Goal: Task Accomplishment & Management: Manage account settings

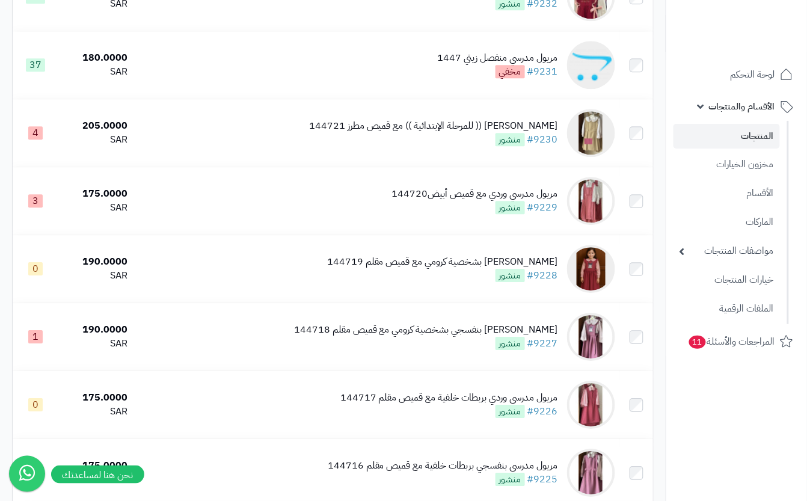
scroll to position [812, 0]
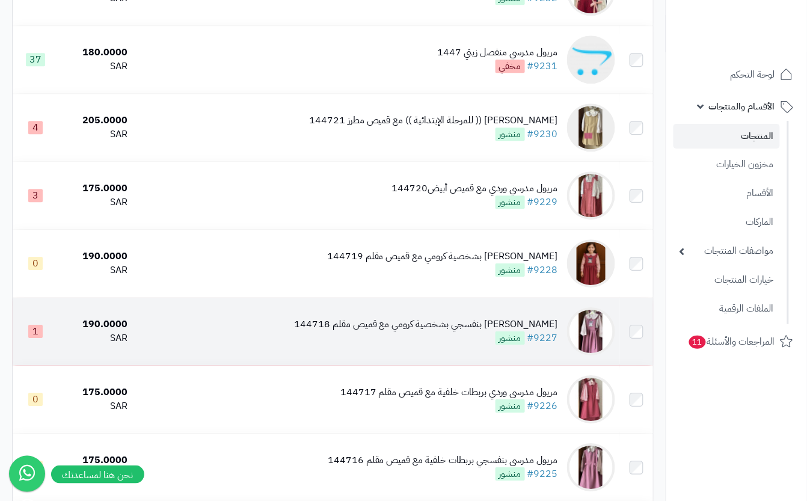
click at [441, 345] on div "مريول مدرسي بنفسجي بشخصية كرومي مع قميص مقلم 144718 #9227 منشور" at bounding box center [426, 332] width 264 height 28
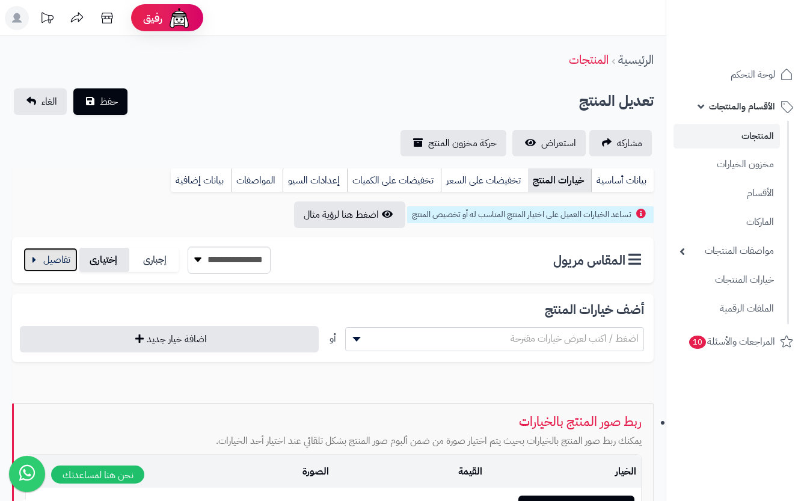
click at [57, 254] on button "button" at bounding box center [50, 260] width 54 height 24
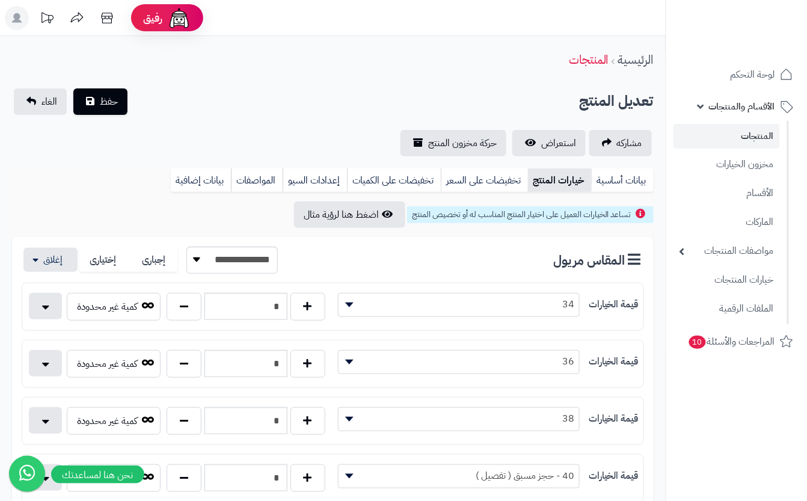
click at [244, 106] on div "تعديل المنتج حفظ الغاء" at bounding box center [333, 101] width 642 height 26
click at [109, 106] on span "حفظ" at bounding box center [109, 101] width 18 height 14
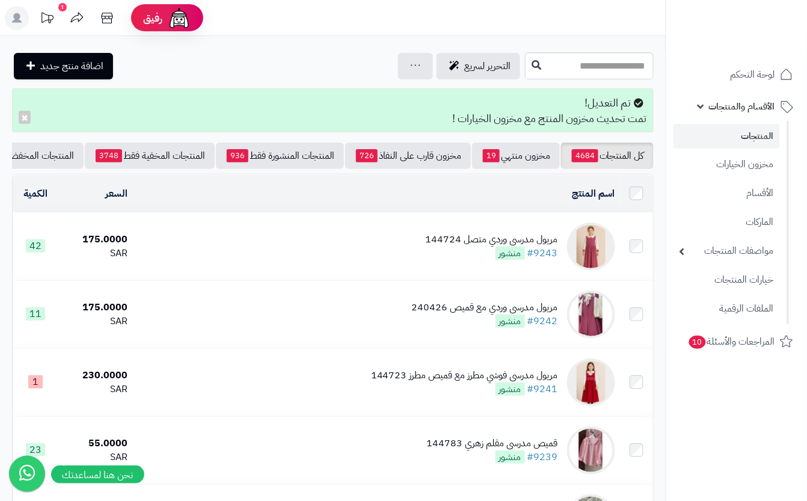
click at [449, 260] on div "مريول مدرسي وردي متصل 144724 #9243 منشور" at bounding box center [492, 247] width 132 height 28
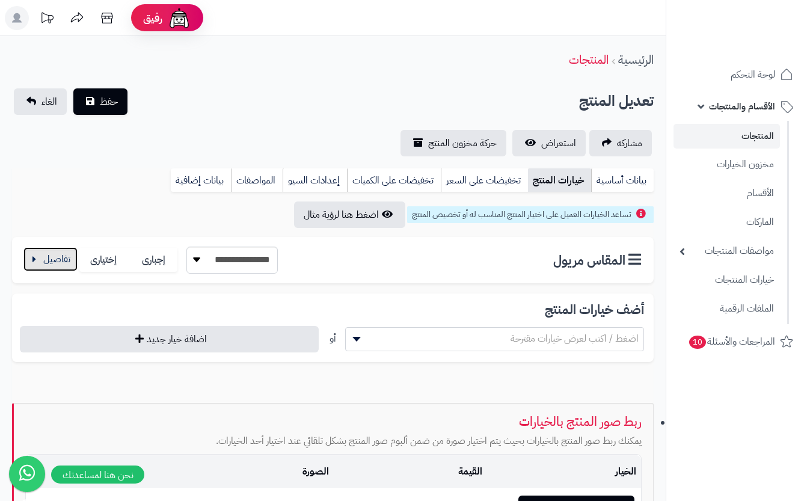
click at [44, 268] on button "button" at bounding box center [50, 259] width 54 height 24
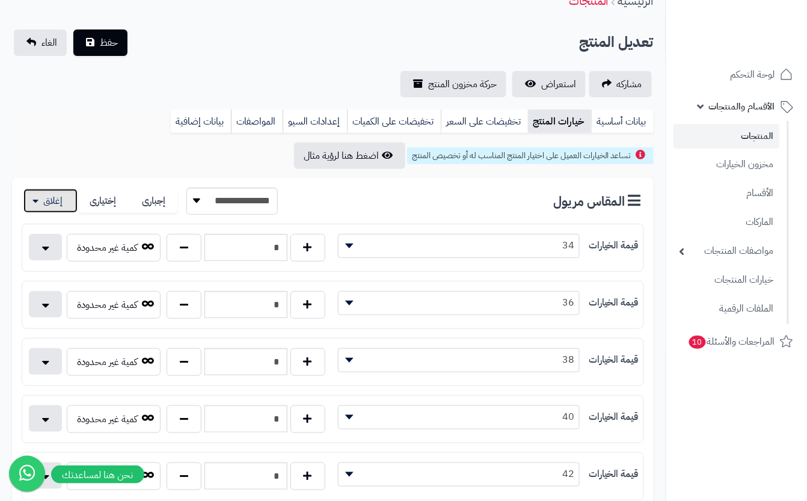
scroll to position [160, 0]
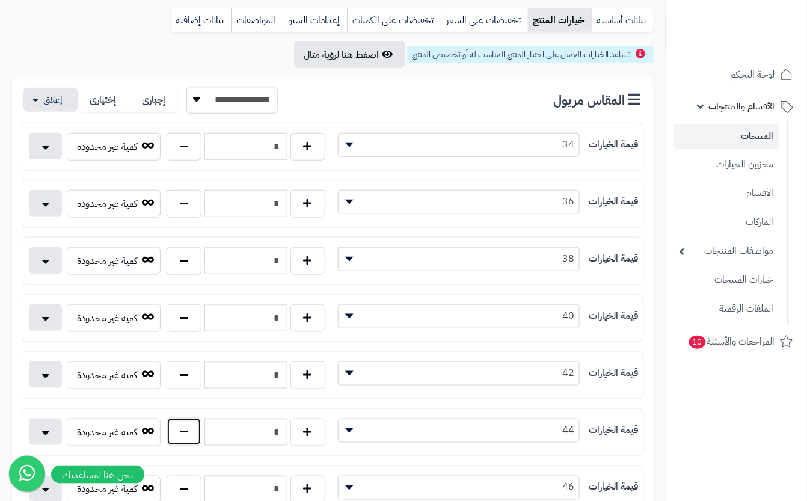
click at [185, 429] on button "button" at bounding box center [184, 432] width 35 height 28
type input "*"
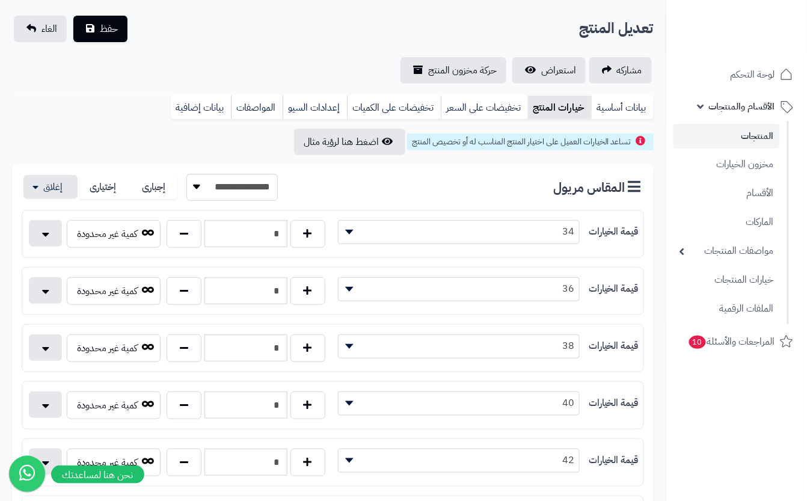
scroll to position [0, 0]
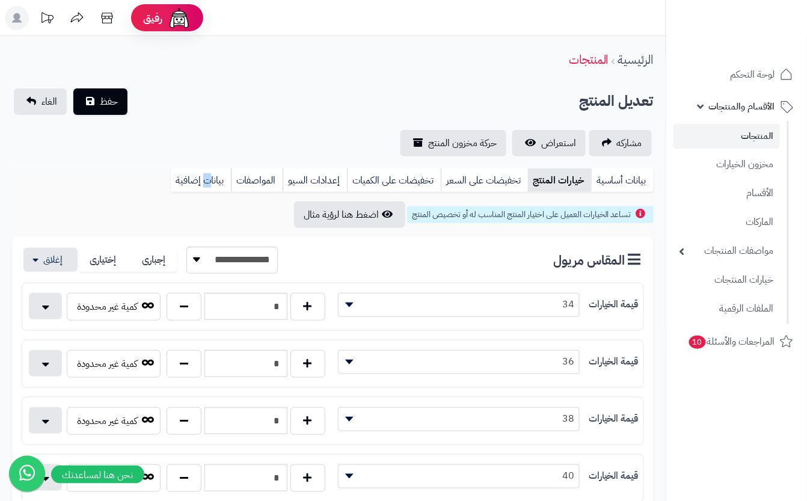
click at [170, 126] on div "**********" at bounding box center [333, 122] width 666 height 68
click at [108, 97] on span "حفظ" at bounding box center [109, 101] width 18 height 14
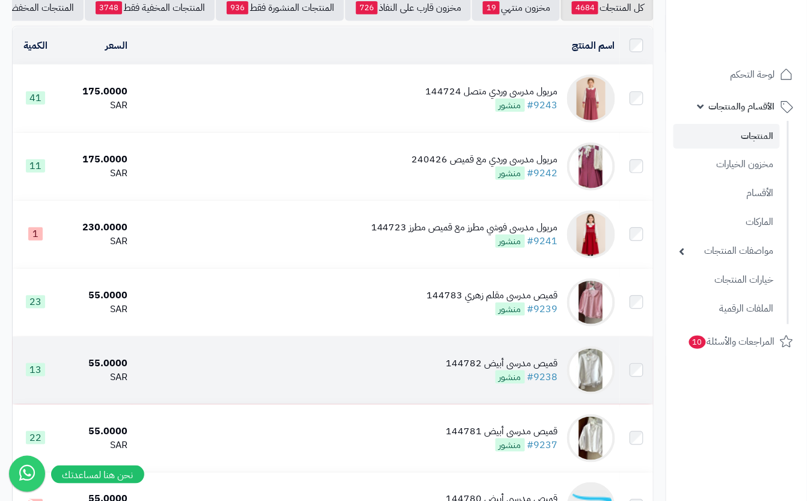
scroll to position [176, 0]
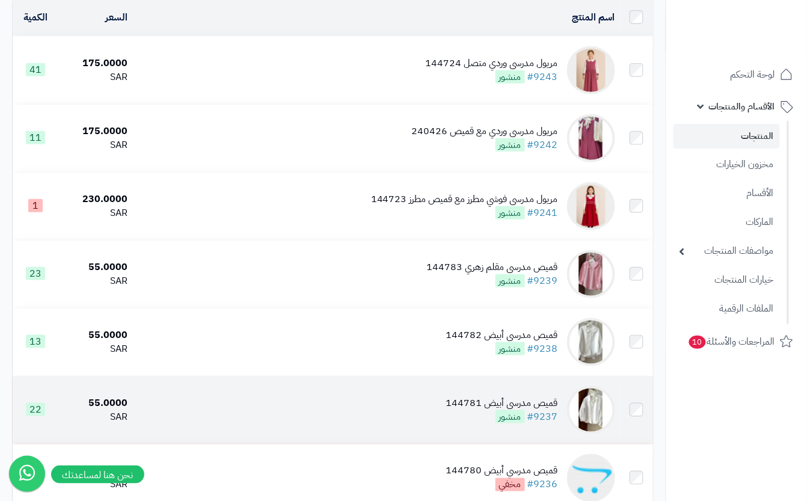
click at [462, 410] on div "قميص مدرسي أبيض 144781" at bounding box center [502, 403] width 112 height 14
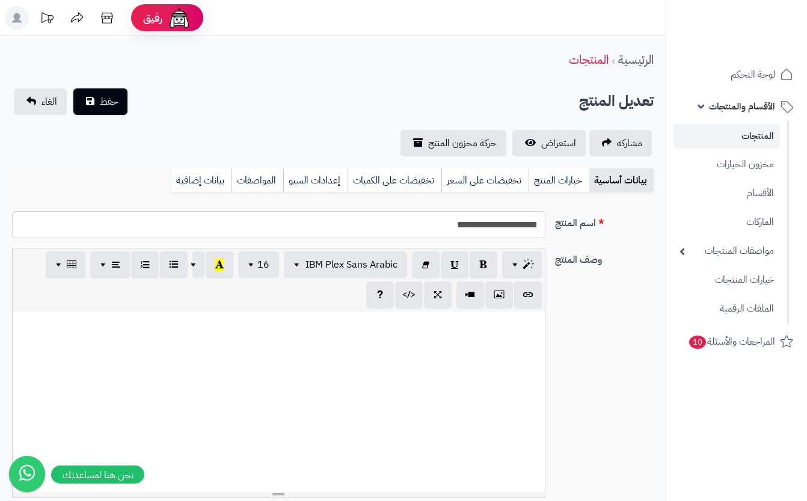
click at [551, 179] on link "خيارات المنتج" at bounding box center [559, 180] width 61 height 24
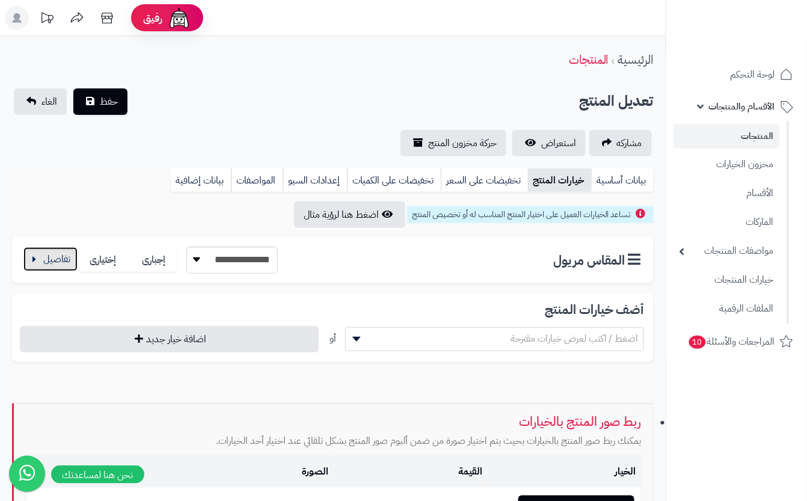
click at [58, 258] on button "button" at bounding box center [50, 259] width 54 height 24
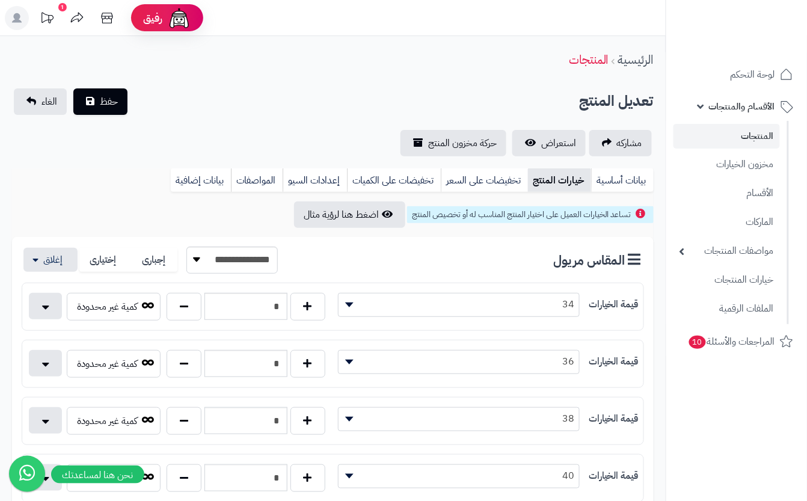
click at [174, 93] on div "تعديل المنتج حفظ الغاء" at bounding box center [333, 101] width 642 height 26
click at [99, 100] on button "حفظ" at bounding box center [100, 101] width 54 height 26
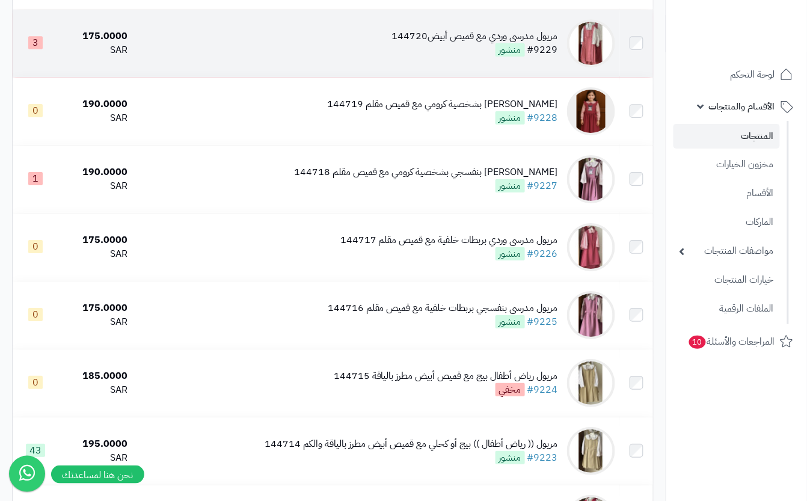
scroll to position [1122, 0]
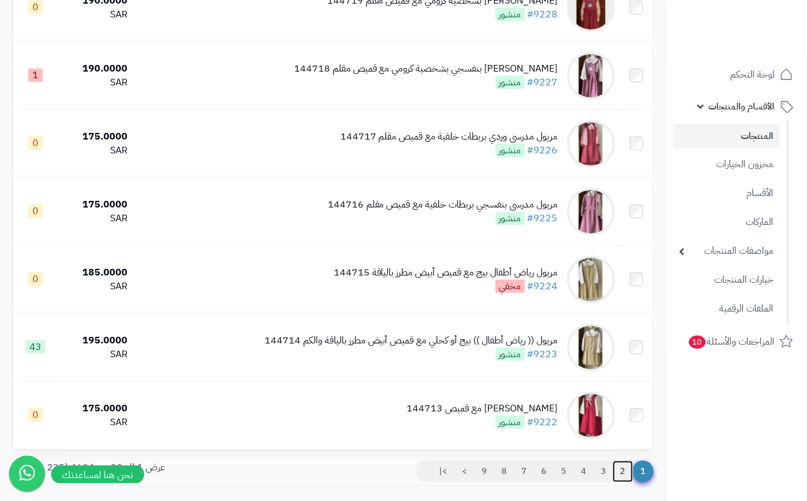
click at [620, 482] on link "2" at bounding box center [623, 472] width 20 height 22
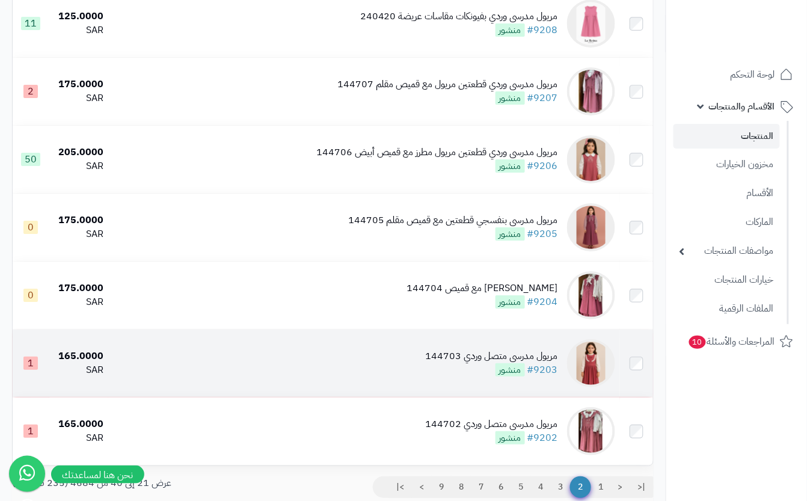
scroll to position [1165, 0]
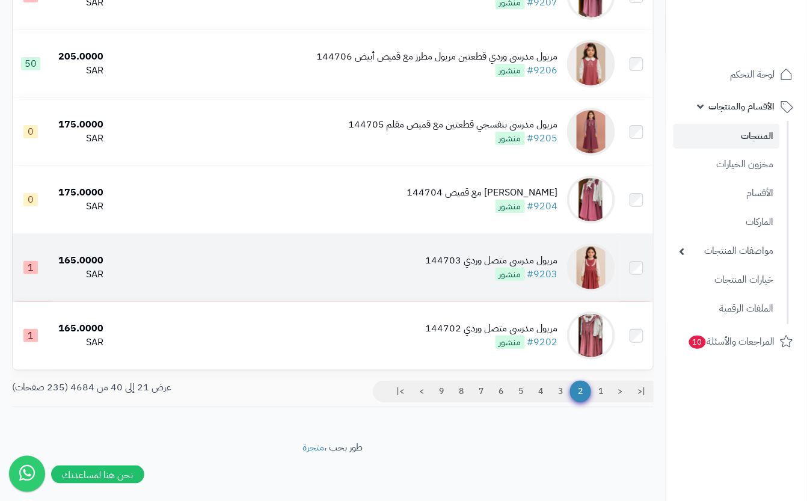
click at [431, 282] on td "مريول مدرسي متصل وردي 144703 #9203 منشور" at bounding box center [364, 267] width 512 height 67
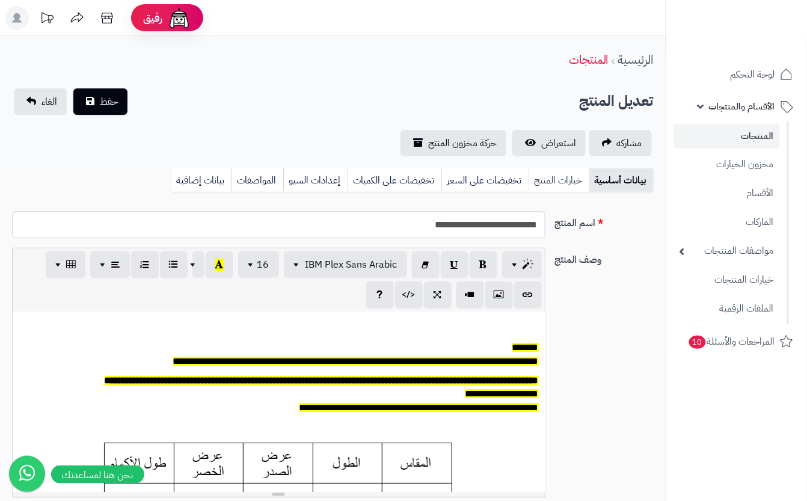
click at [564, 178] on link "خيارات المنتج" at bounding box center [559, 180] width 61 height 24
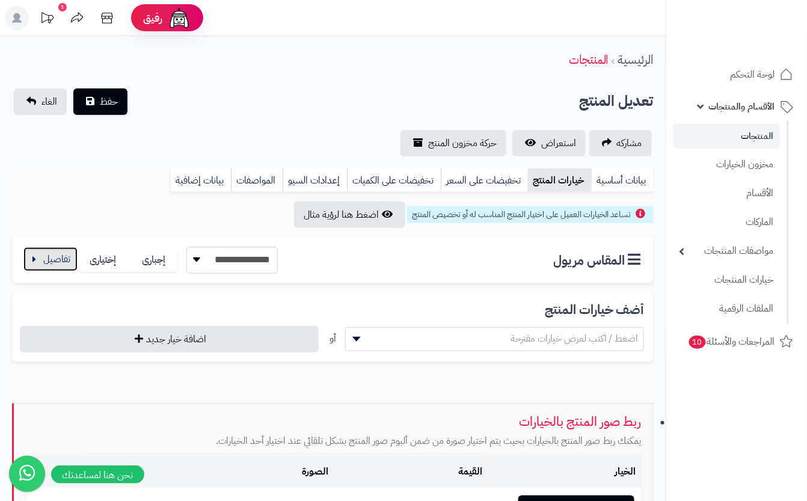
click at [61, 265] on button "button" at bounding box center [50, 259] width 54 height 24
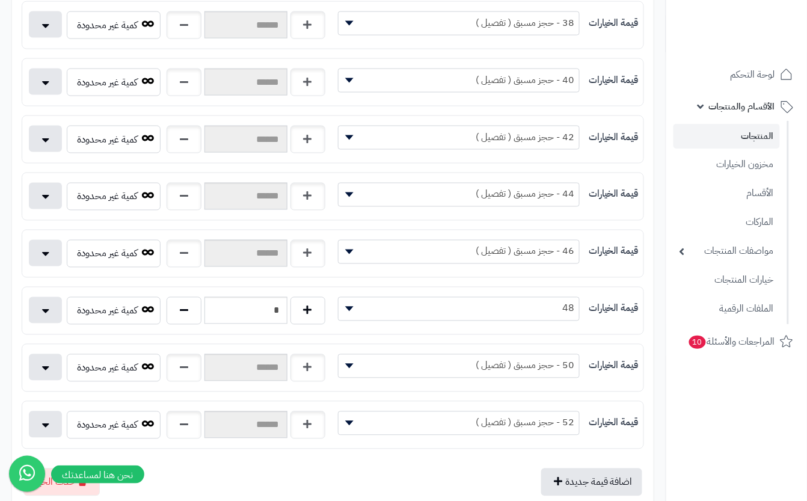
scroll to position [481, 0]
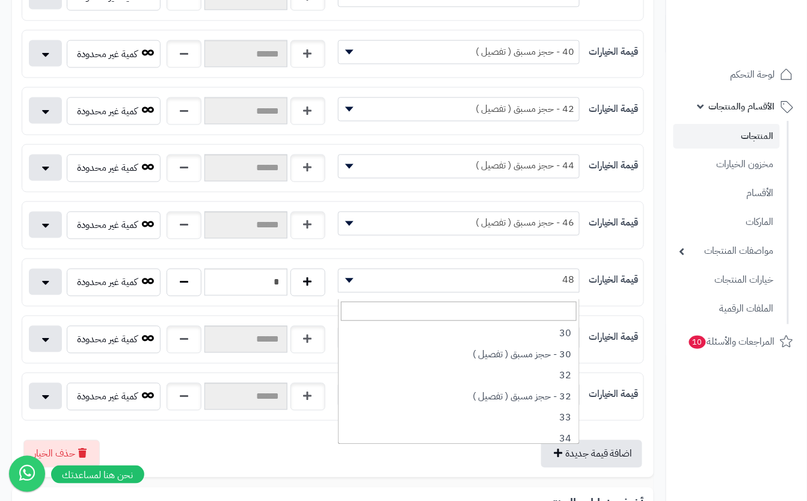
click at [512, 286] on span "48" at bounding box center [459, 280] width 241 height 18
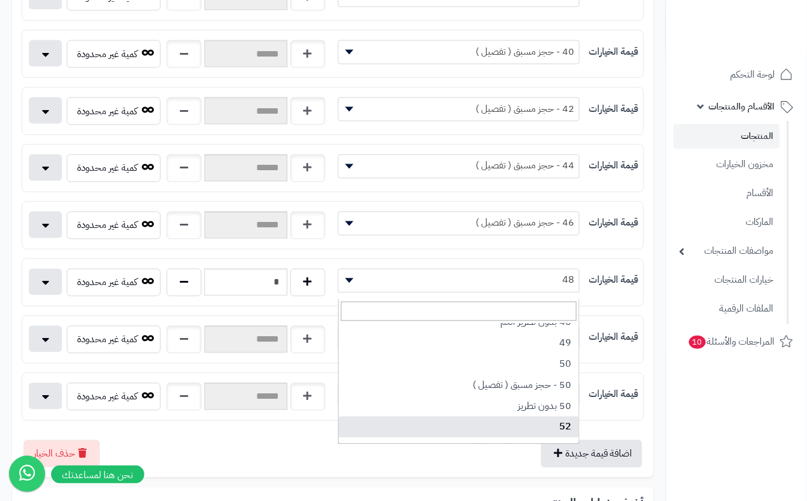
scroll to position [554, 0]
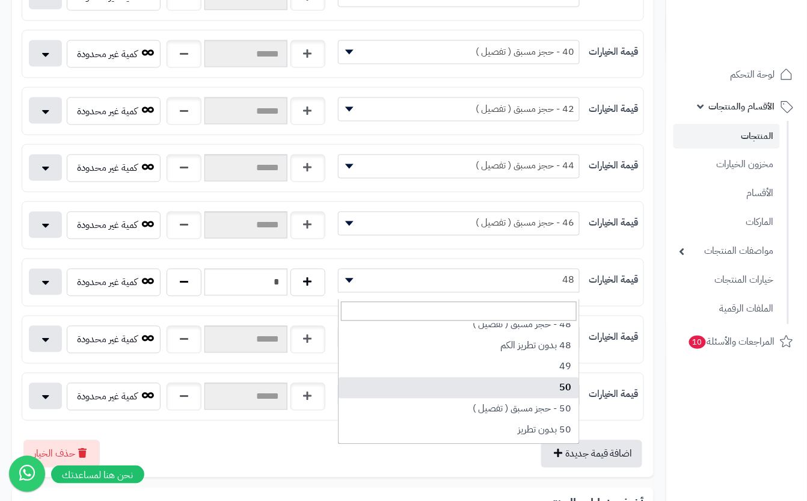
select select "***"
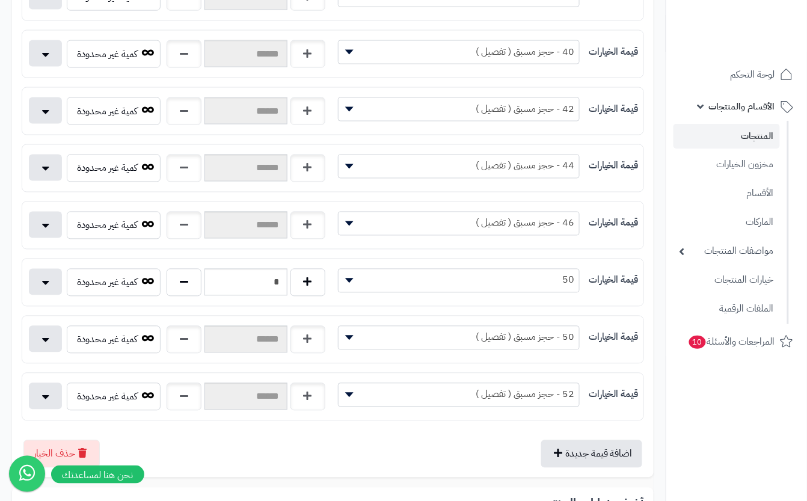
click at [475, 452] on div "اضافة قيمة جديدة حذف الخيار" at bounding box center [333, 449] width 623 height 37
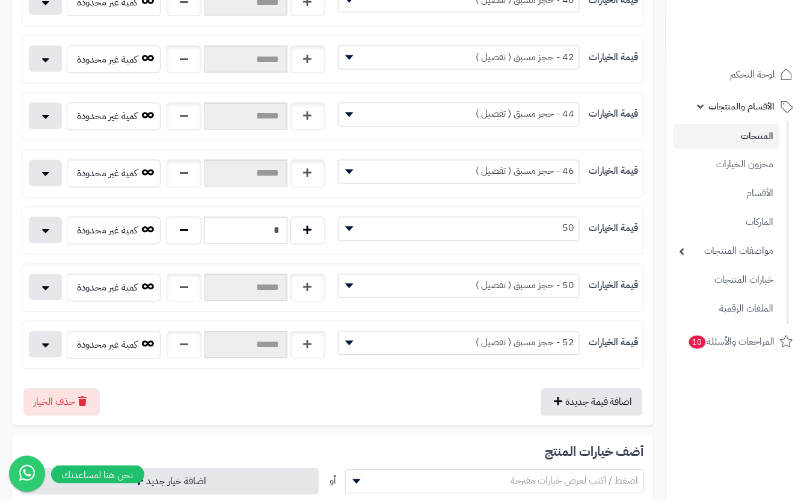
scroll to position [561, 0]
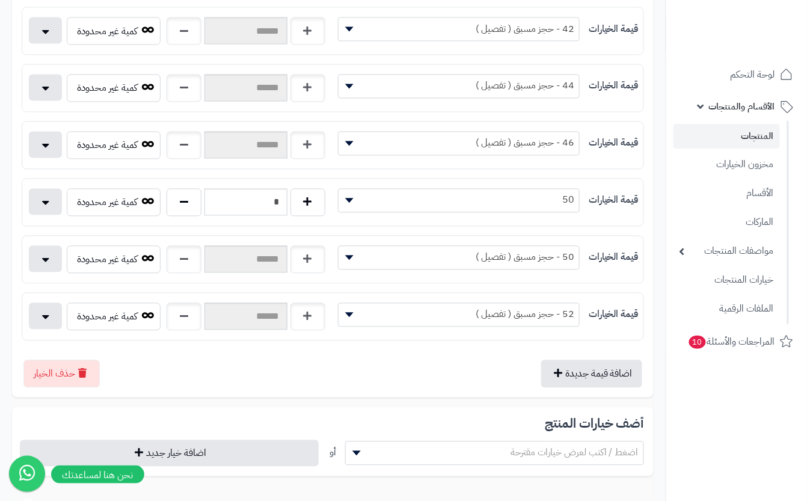
click at [427, 384] on div "اضافة قيمة جديدة حذف الخيار" at bounding box center [333, 369] width 623 height 37
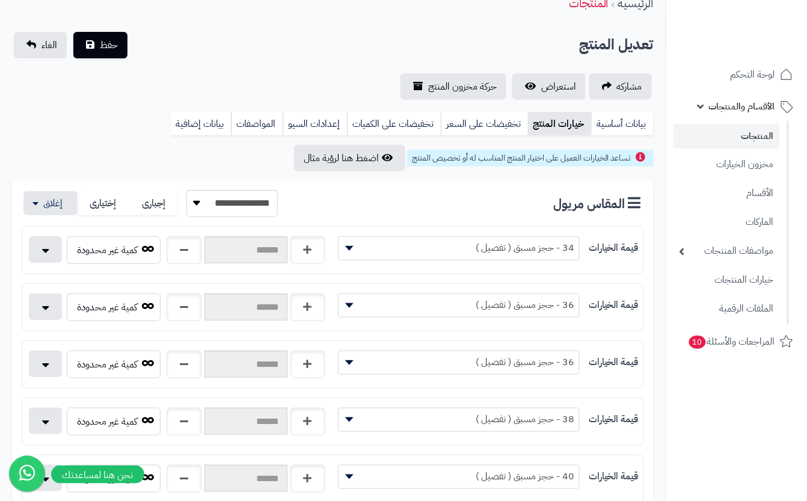
scroll to position [0, 0]
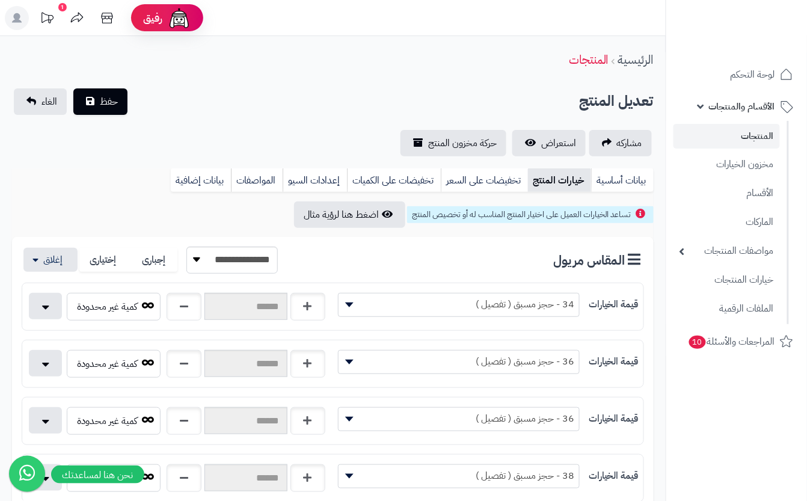
click at [107, 103] on span "حفظ" at bounding box center [109, 101] width 18 height 14
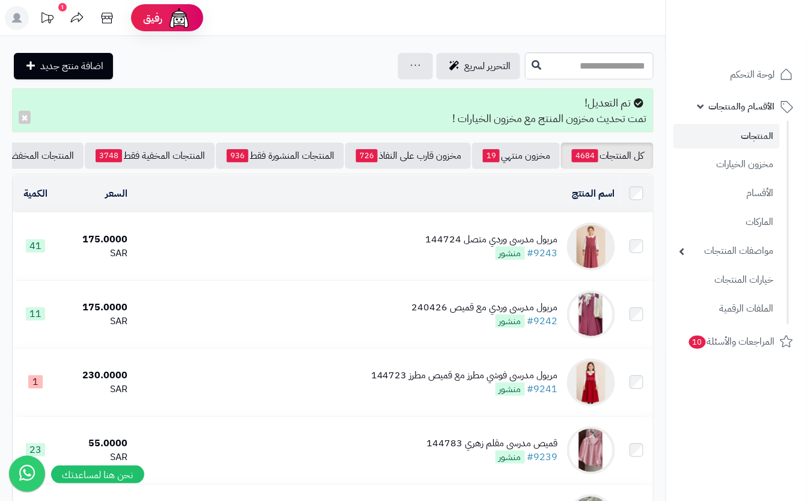
drag, startPoint x: 629, startPoint y: 46, endPoint x: 432, endPoint y: 285, distance: 309.4
click at [463, 277] on td "مريول مدرسي وردي متصل 144724 #9243 منشور" at bounding box center [376, 246] width 488 height 67
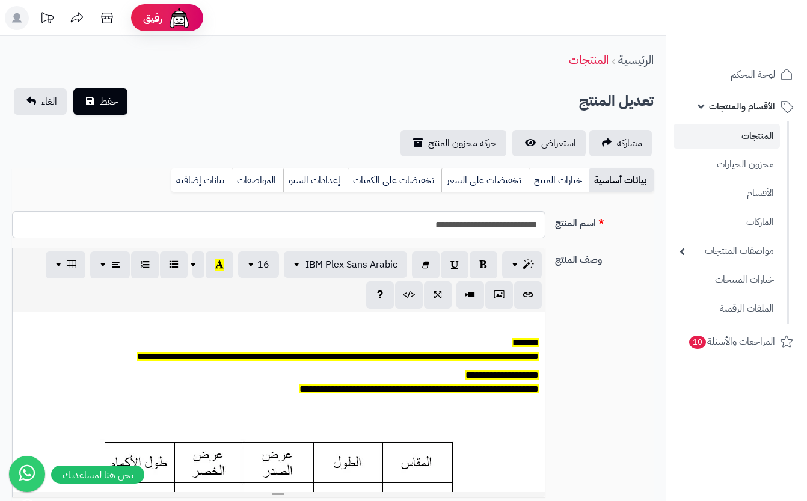
click at [564, 178] on link "خيارات المنتج" at bounding box center [559, 180] width 61 height 24
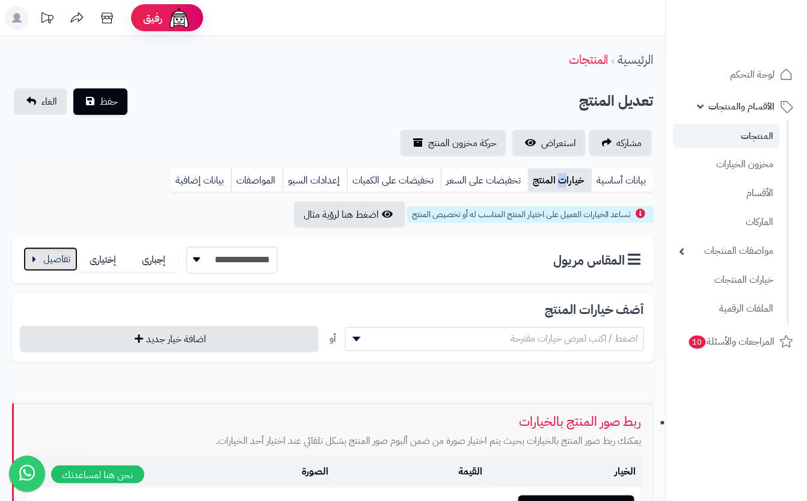
click at [47, 259] on button "button" at bounding box center [50, 259] width 54 height 24
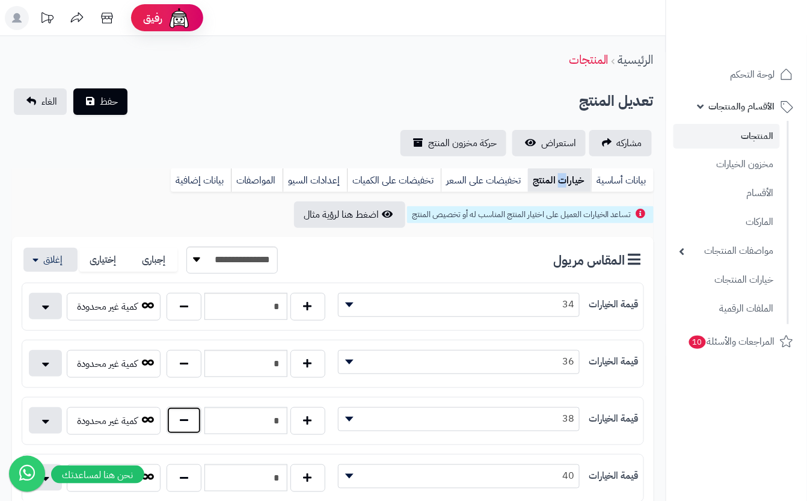
click at [196, 434] on button "button" at bounding box center [184, 421] width 35 height 28
type input "*"
click at [209, 120] on div "**********" at bounding box center [333, 122] width 666 height 68
click at [108, 100] on span "حفظ" at bounding box center [109, 101] width 18 height 14
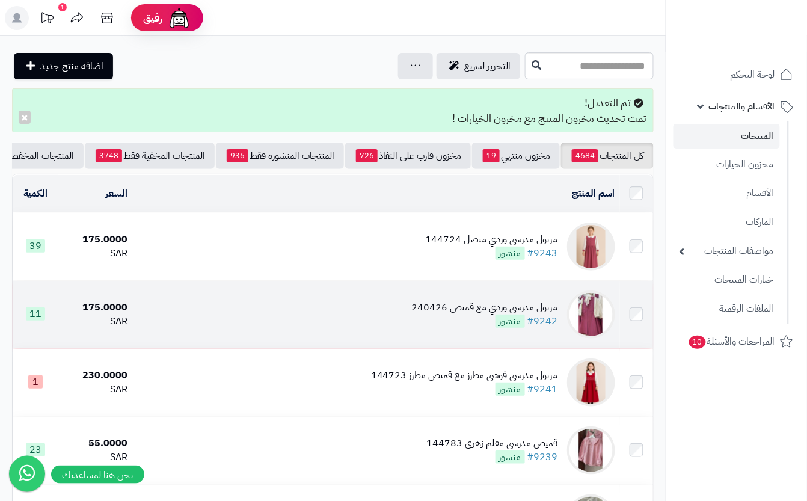
click at [322, 336] on td "مريول مدرسي وردي مع قميص 240426 #9242 منشور" at bounding box center [376, 314] width 488 height 67
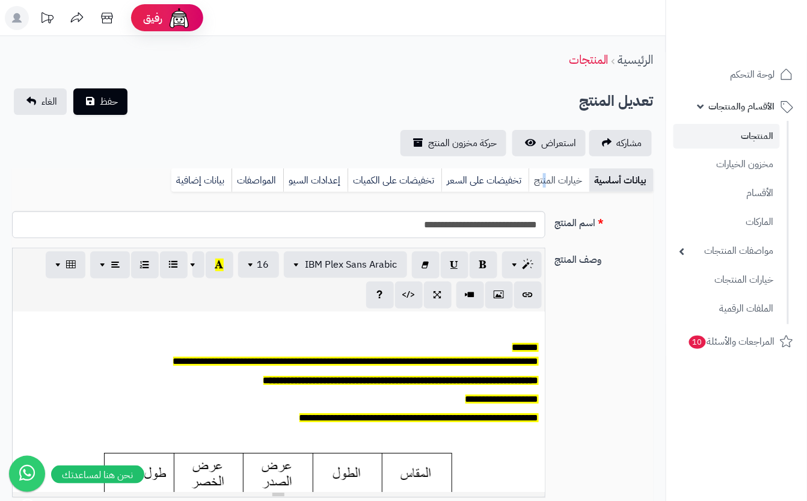
scroll to position [0, 13]
click at [547, 173] on link "خيارات المنتج" at bounding box center [559, 180] width 61 height 24
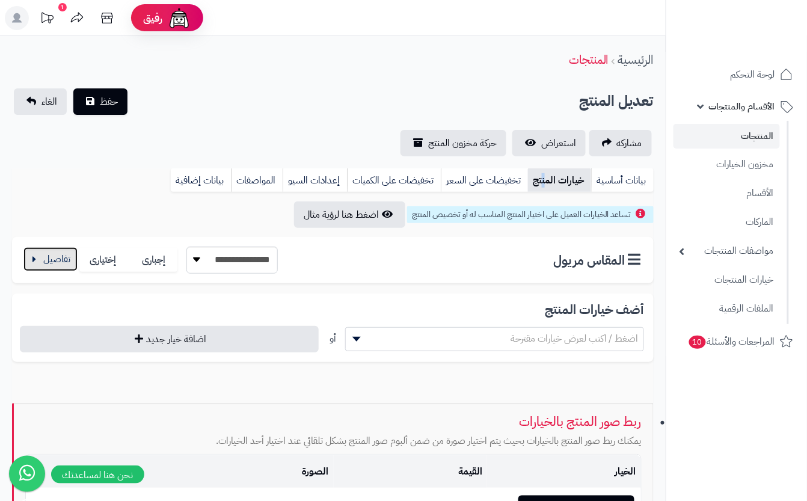
click at [58, 255] on button "button" at bounding box center [50, 259] width 54 height 24
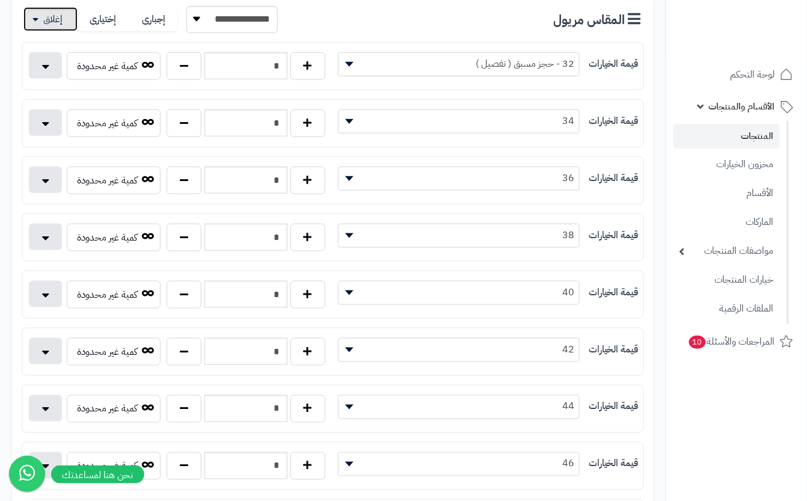
scroll to position [0, 0]
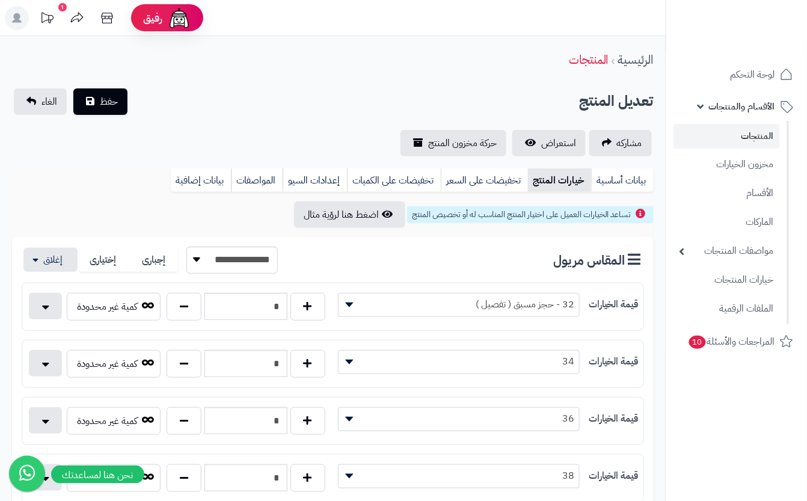
click at [227, 91] on div "تعديل المنتج حفظ الغاء" at bounding box center [333, 101] width 642 height 26
click at [109, 111] on button "حفظ" at bounding box center [100, 101] width 54 height 26
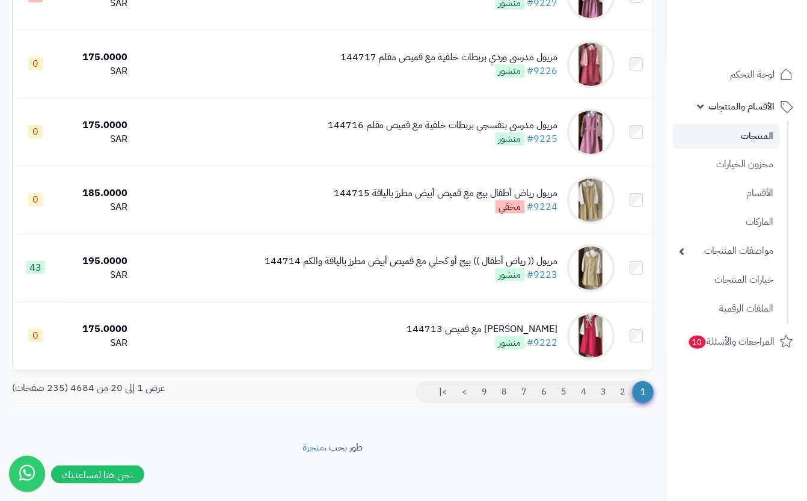
scroll to position [1219, 0]
click at [629, 393] on link "2" at bounding box center [623, 392] width 20 height 22
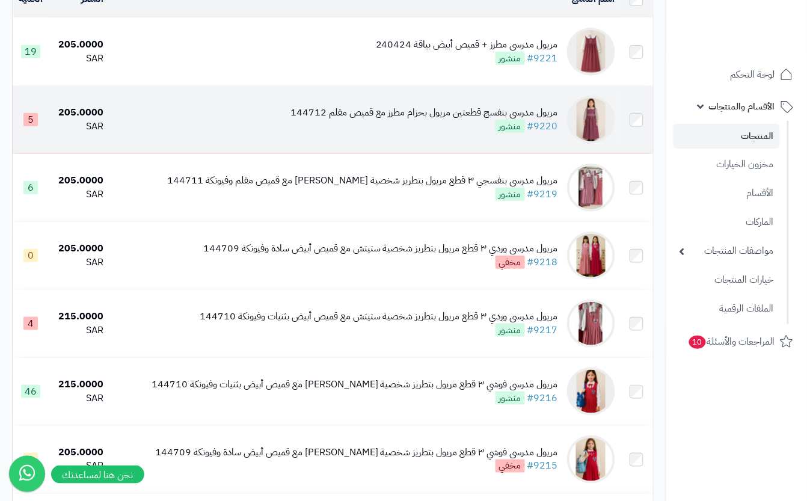
scroll to position [160, 0]
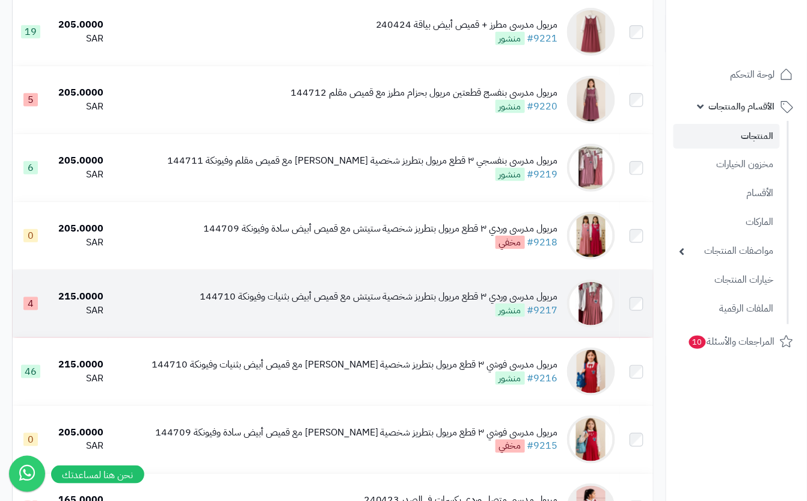
click at [481, 318] on div "مريول مدرسي وردي ٣ قطع مريول بتطريز شخصية ستيتش مع قميص أبيض بثنيات وفيونكة 144…" at bounding box center [379, 304] width 358 height 28
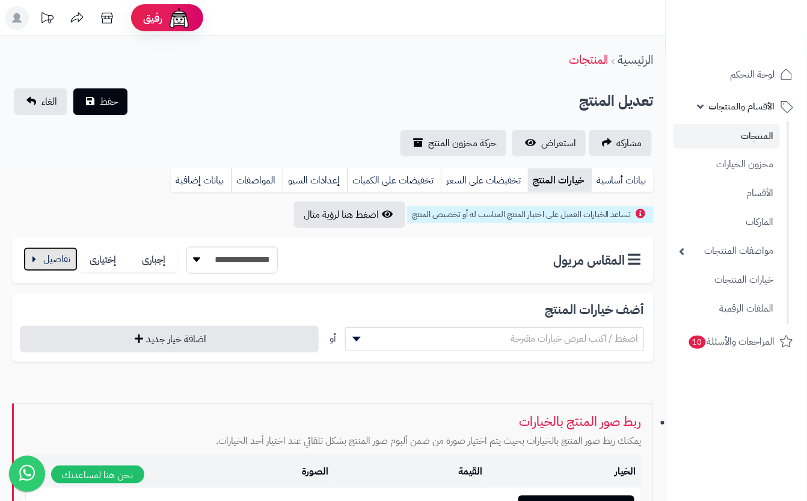
click at [45, 265] on button "button" at bounding box center [50, 259] width 54 height 24
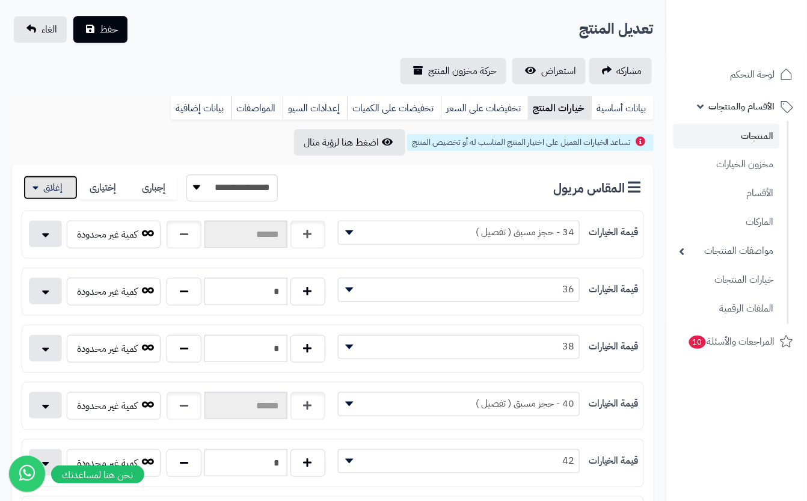
scroll to position [321, 0]
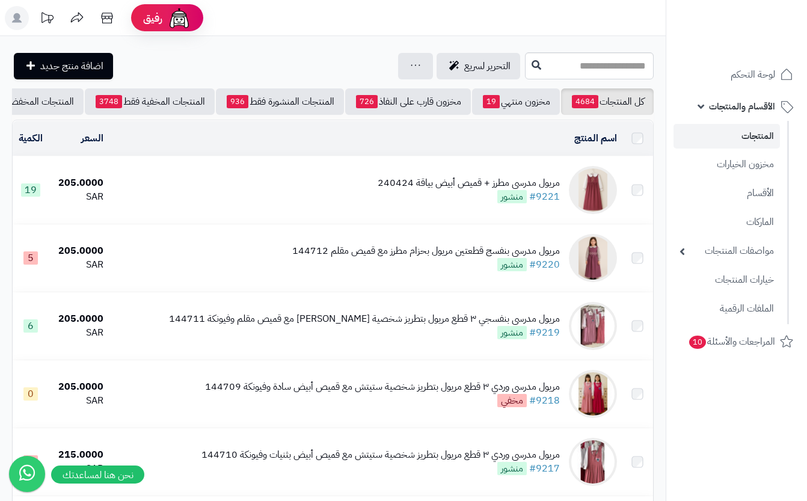
scroll to position [147, 0]
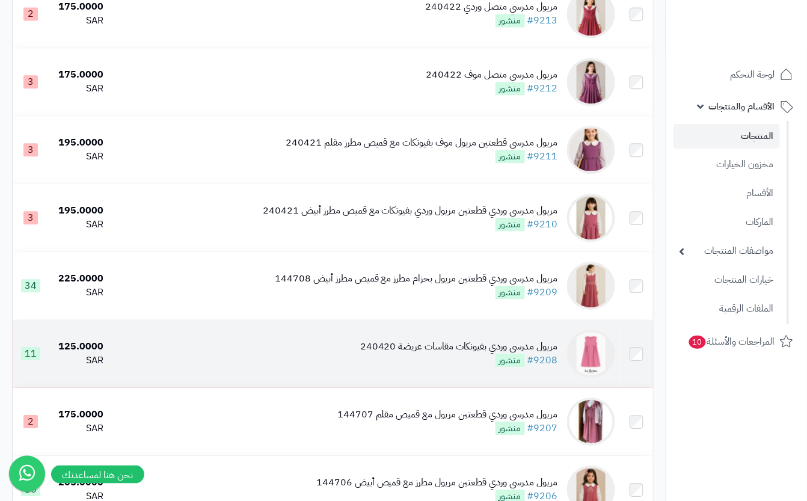
scroll to position [1165, 0]
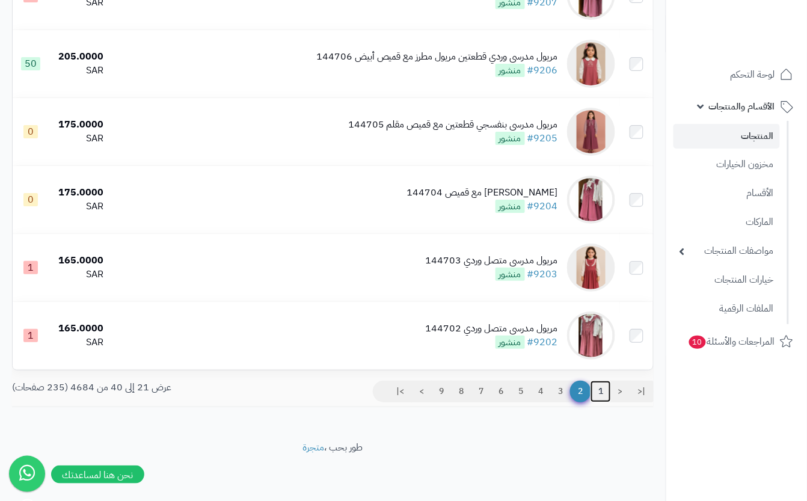
click at [599, 393] on link "1" at bounding box center [601, 392] width 20 height 22
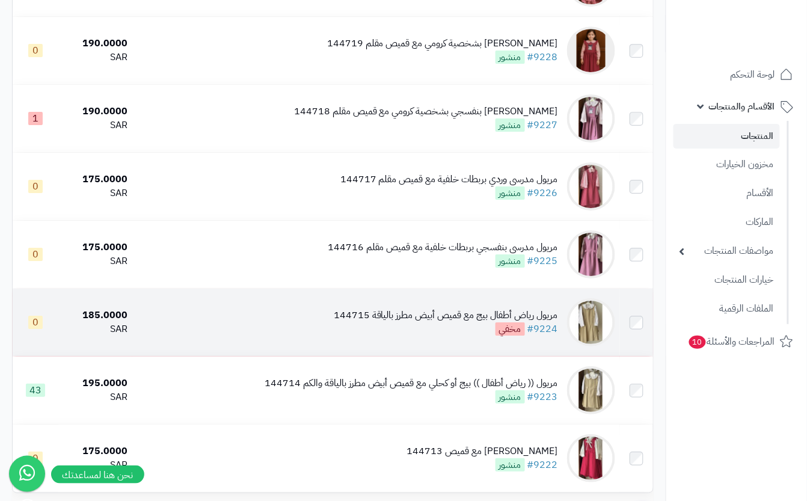
scroll to position [1165, 0]
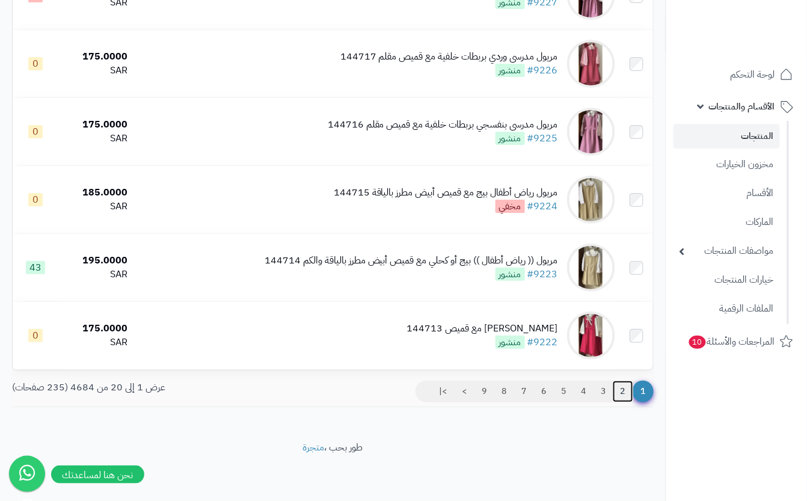
click at [628, 388] on link "2" at bounding box center [623, 392] width 20 height 22
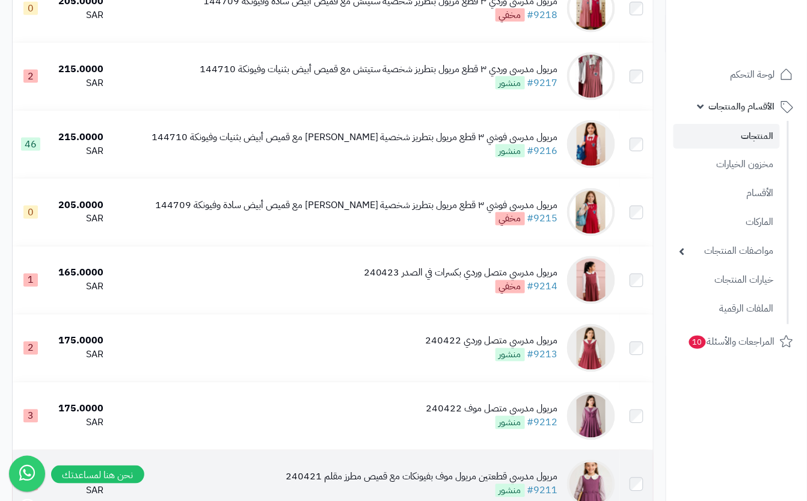
scroll to position [241, 0]
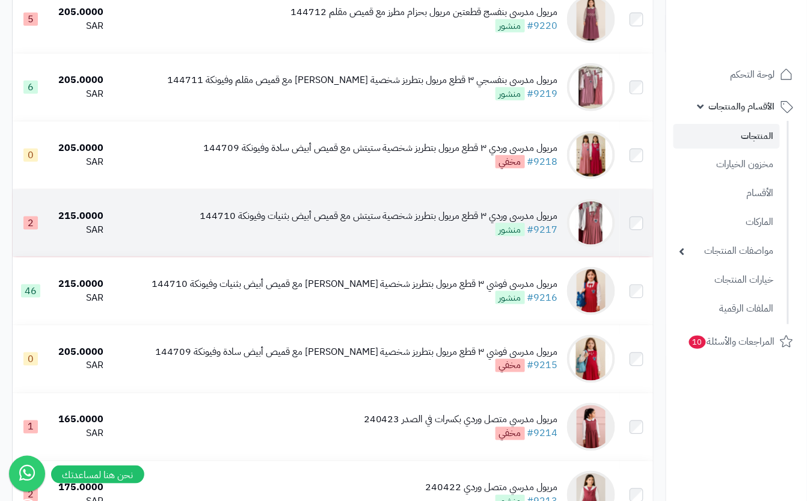
click at [577, 247] on img at bounding box center [591, 223] width 48 height 48
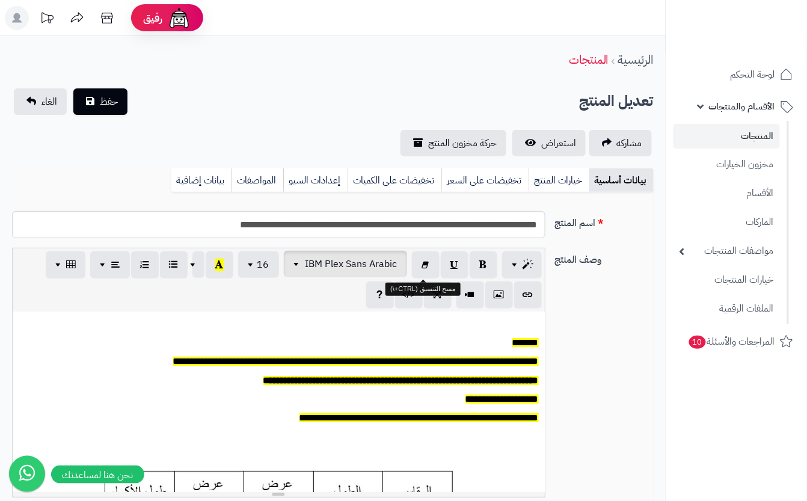
scroll to position [0, 13]
click at [553, 176] on link "خيارات المنتج" at bounding box center [559, 180] width 61 height 24
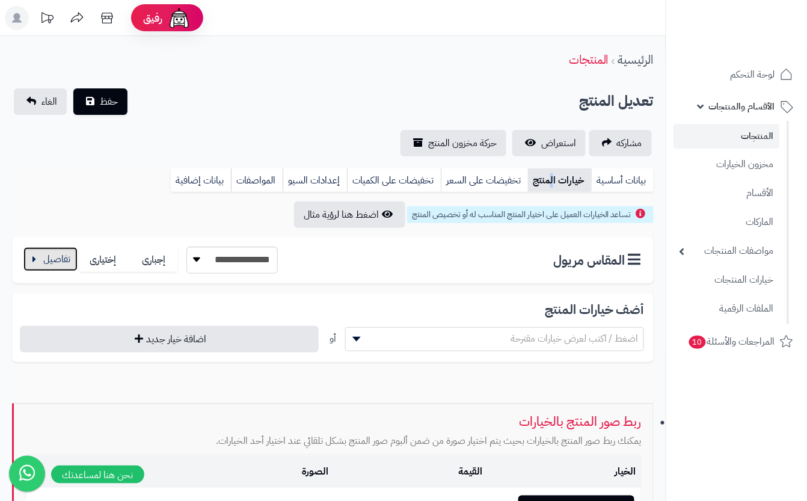
click at [51, 260] on button "button" at bounding box center [50, 259] width 54 height 24
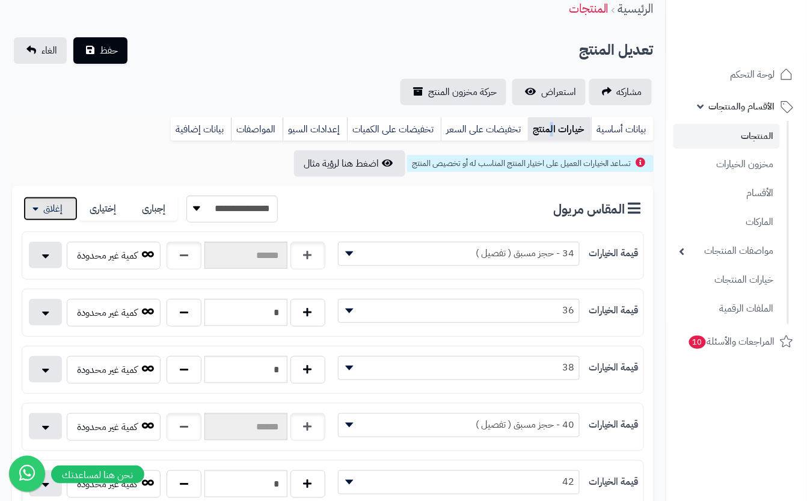
scroll to position [80, 0]
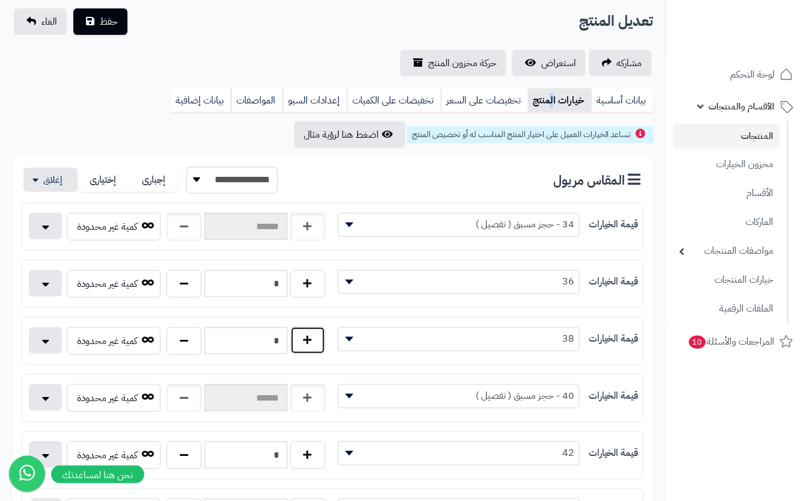
click at [314, 352] on button "button" at bounding box center [308, 341] width 35 height 28
type input "*"
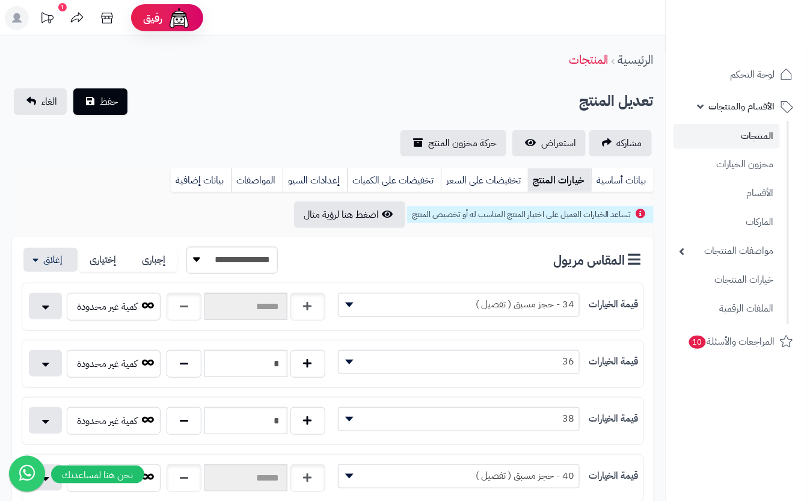
click at [239, 71] on div "الرئيسية المنتجات" at bounding box center [333, 59] width 666 height 33
click at [111, 89] on button "حفظ" at bounding box center [100, 101] width 54 height 26
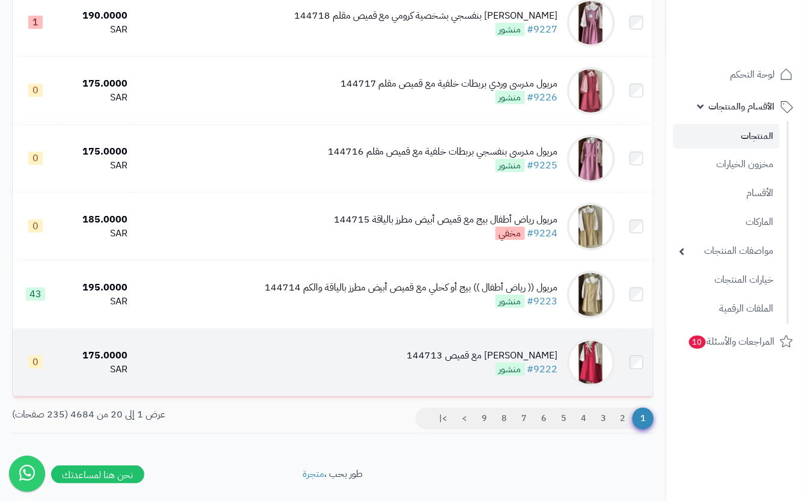
scroll to position [1219, 0]
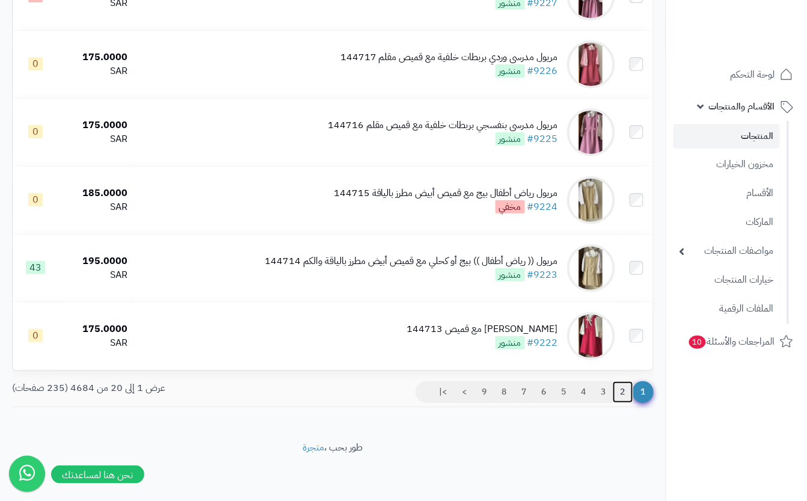
click at [620, 393] on link "2" at bounding box center [623, 392] width 20 height 22
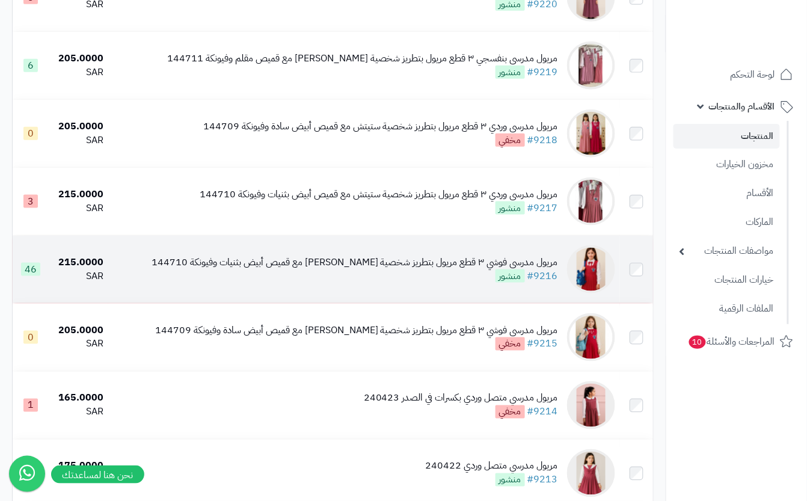
scroll to position [160, 0]
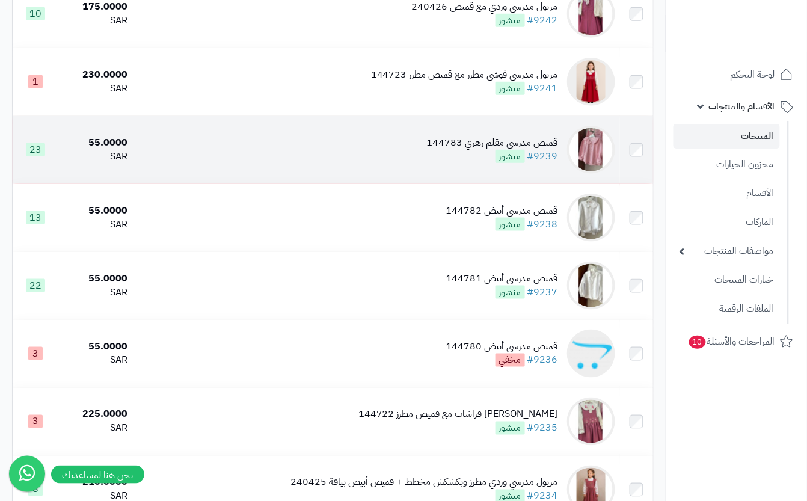
scroll to position [241, 0]
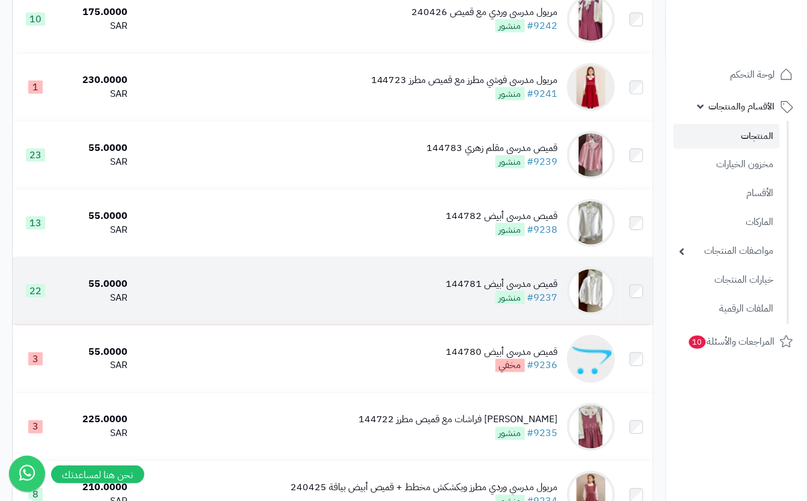
click at [410, 320] on td "قميص مدرسي أبيض 144781 #9237 منشور" at bounding box center [376, 290] width 488 height 67
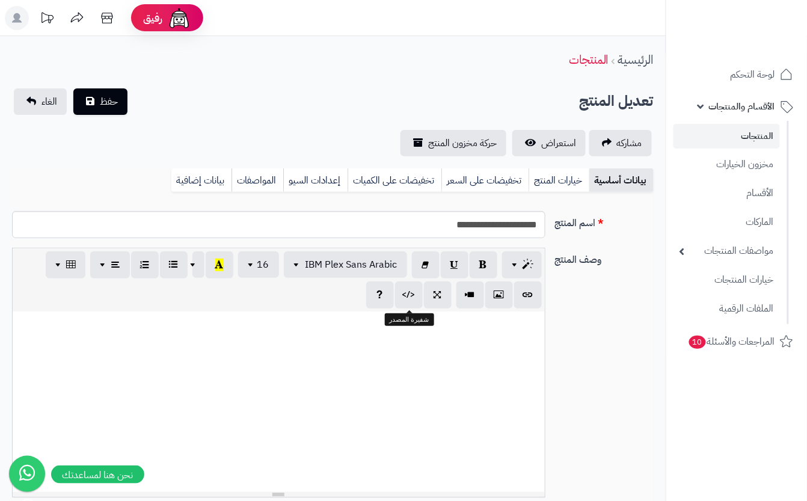
scroll to position [0, 13]
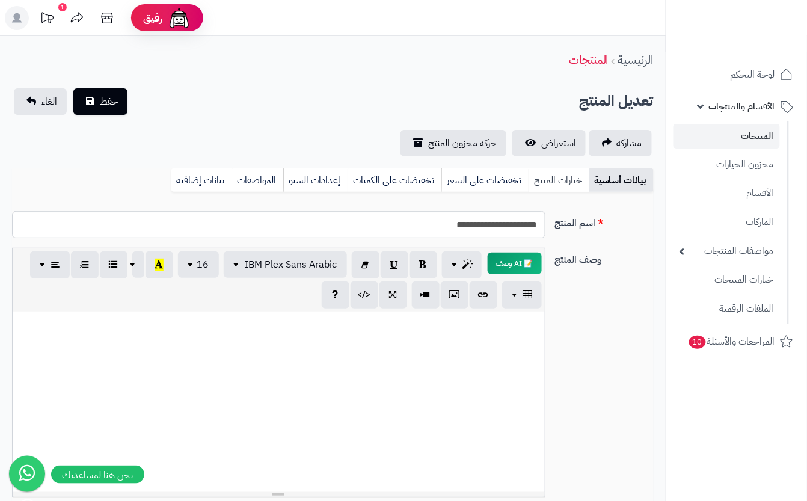
click at [539, 189] on link "خيارات المنتج" at bounding box center [559, 180] width 61 height 24
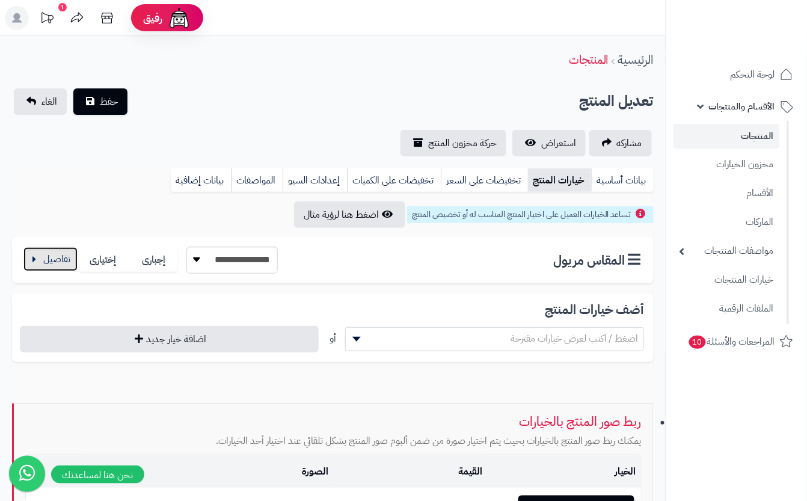
click at [43, 261] on button "button" at bounding box center [50, 259] width 54 height 24
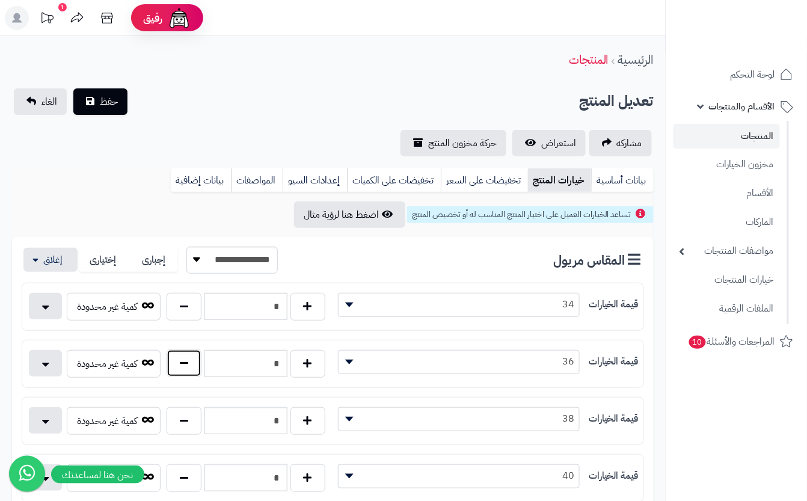
click at [198, 360] on button "button" at bounding box center [184, 363] width 35 height 28
type input "*"
click at [196, 132] on div "مشاركه استعراض حركة مخزون المنتج" at bounding box center [333, 143] width 642 height 26
click at [115, 106] on span "حفظ" at bounding box center [109, 101] width 18 height 14
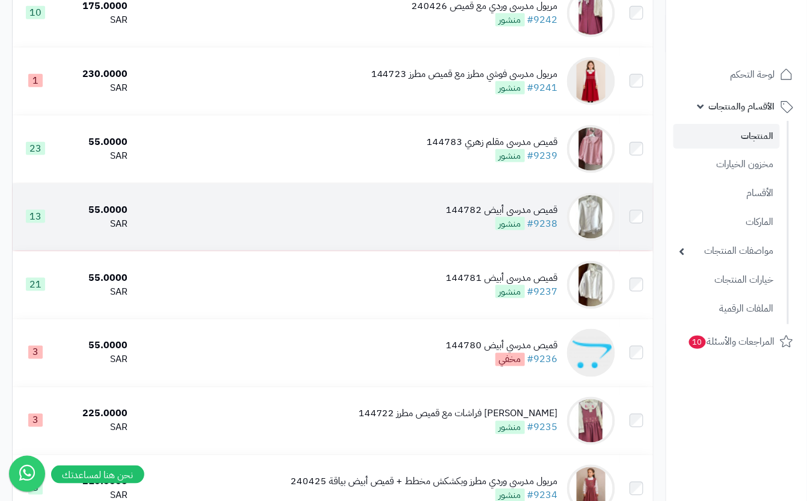
scroll to position [321, 0]
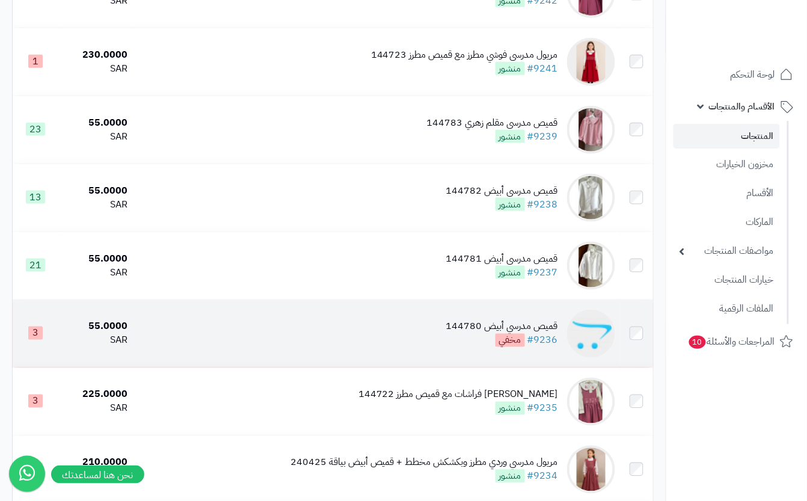
click at [439, 349] on td "قميص مدرسي أبيض 144780 #9236 مخفي" at bounding box center [376, 333] width 488 height 67
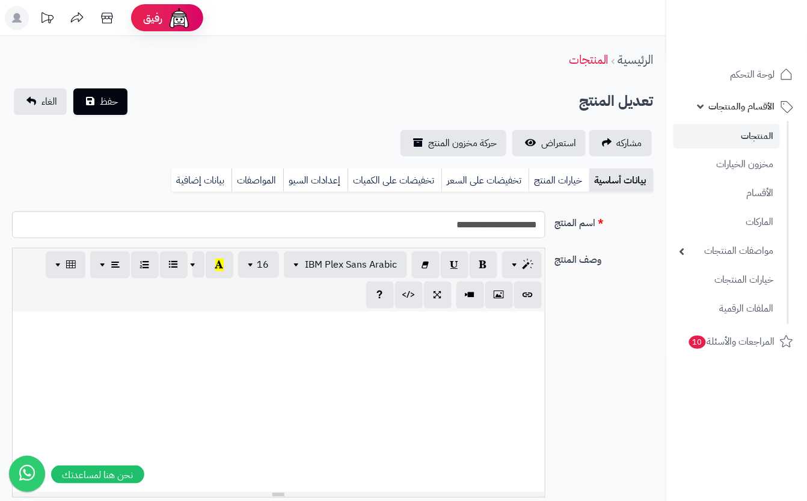
scroll to position [0, 13]
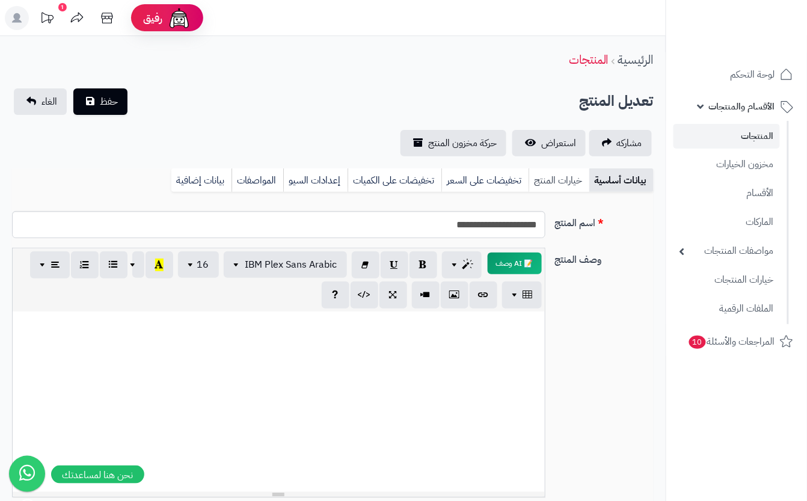
click at [579, 179] on link "خيارات المنتج" at bounding box center [559, 180] width 61 height 24
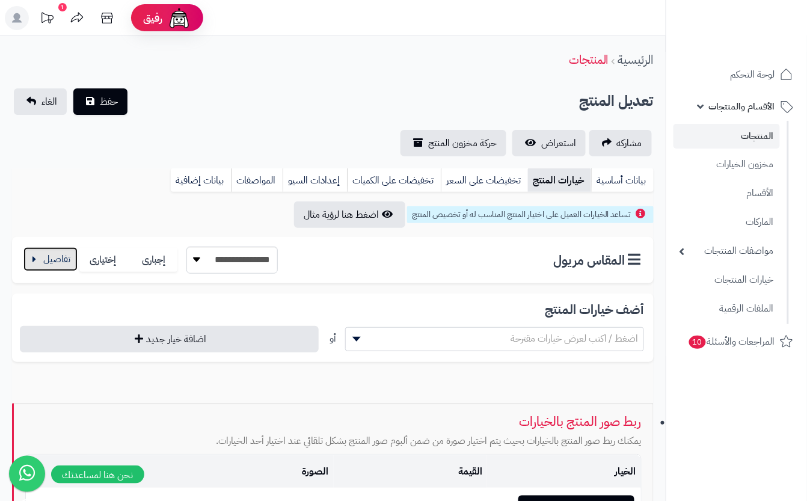
click at [34, 253] on button "button" at bounding box center [50, 259] width 54 height 24
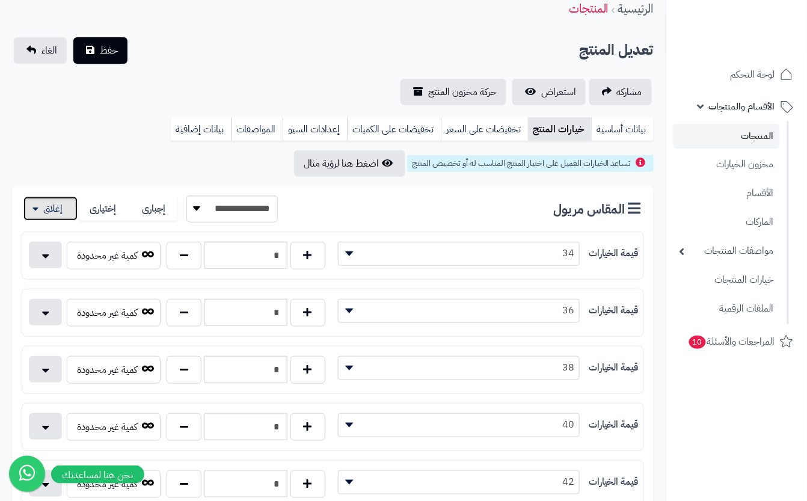
scroll to position [80, 0]
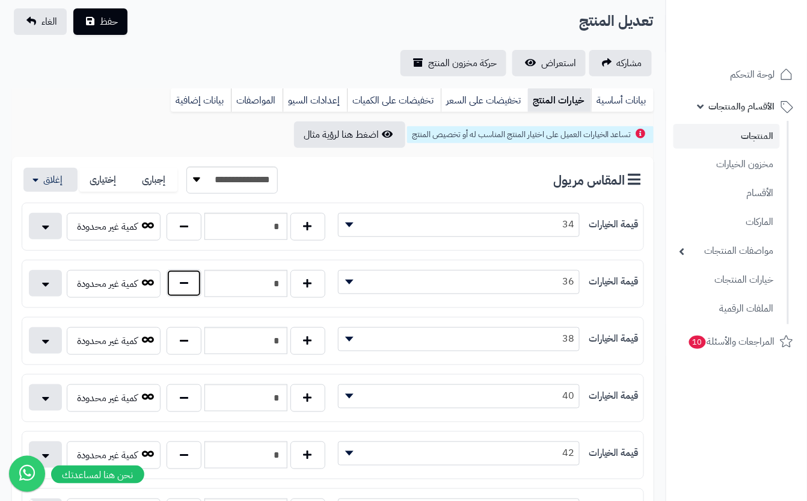
click at [196, 294] on button "button" at bounding box center [184, 283] width 35 height 28
type input "*"
click at [104, 31] on button "حفظ" at bounding box center [100, 21] width 54 height 26
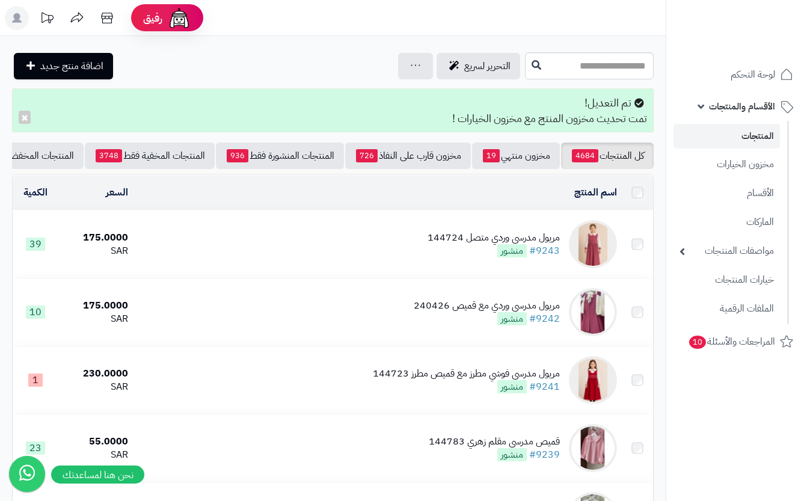
scroll to position [321, 0]
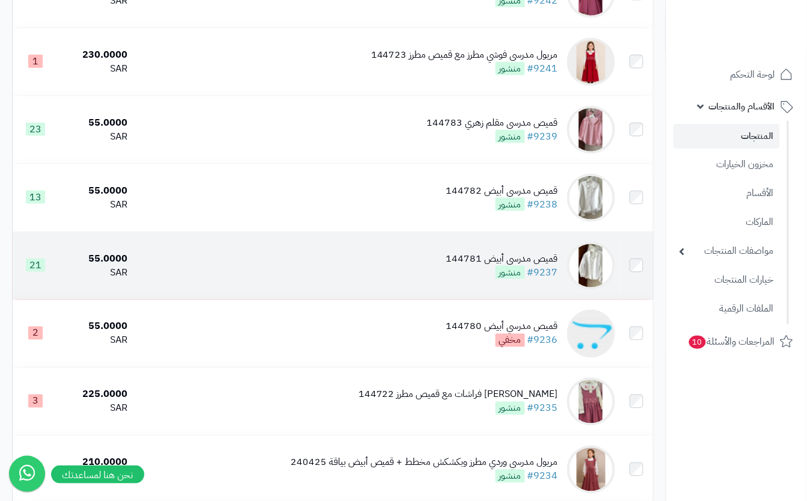
click at [343, 273] on td "قميص مدرسي أبيض 144781 #9237 منشور" at bounding box center [376, 265] width 488 height 67
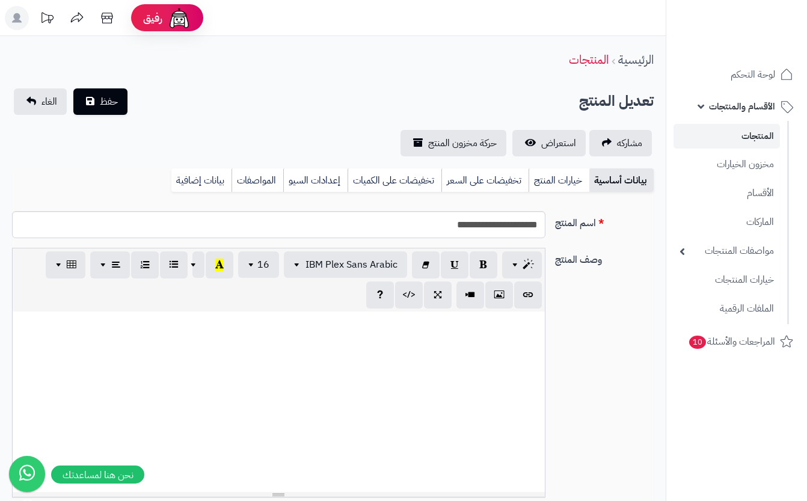
click at [581, 180] on link "خيارات المنتج" at bounding box center [559, 180] width 61 height 24
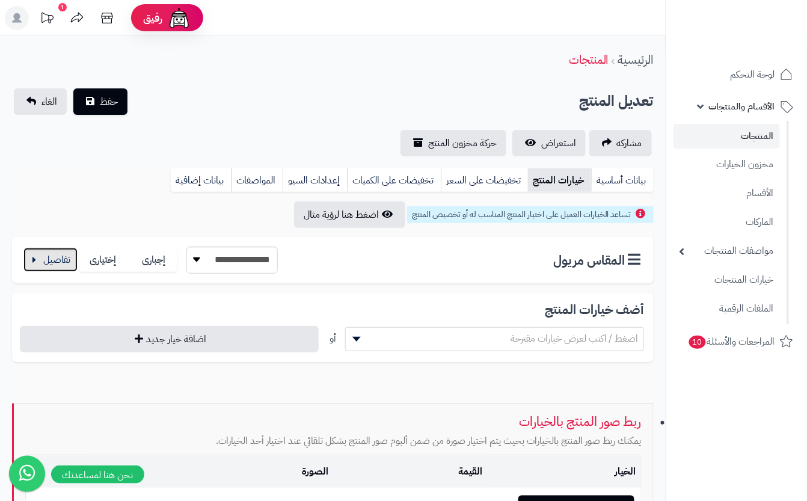
click at [49, 260] on button "button" at bounding box center [50, 260] width 54 height 24
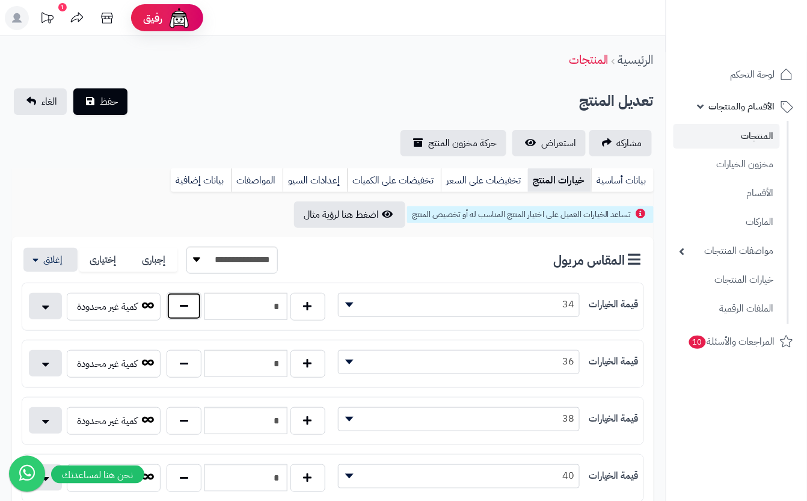
click at [188, 312] on button "button" at bounding box center [184, 306] width 35 height 28
type input "*"
click at [300, 356] on button "button" at bounding box center [308, 363] width 35 height 28
type input "*"
click at [122, 96] on button "حفظ" at bounding box center [100, 101] width 54 height 26
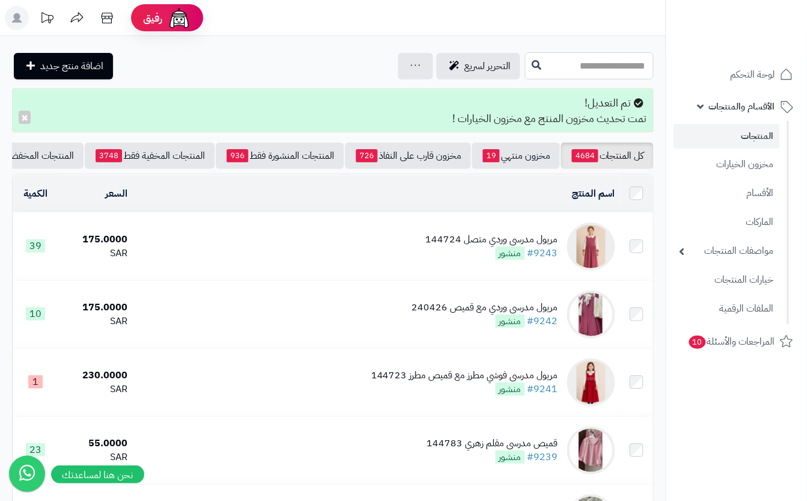
click at [608, 64] on input "text" at bounding box center [589, 65] width 129 height 27
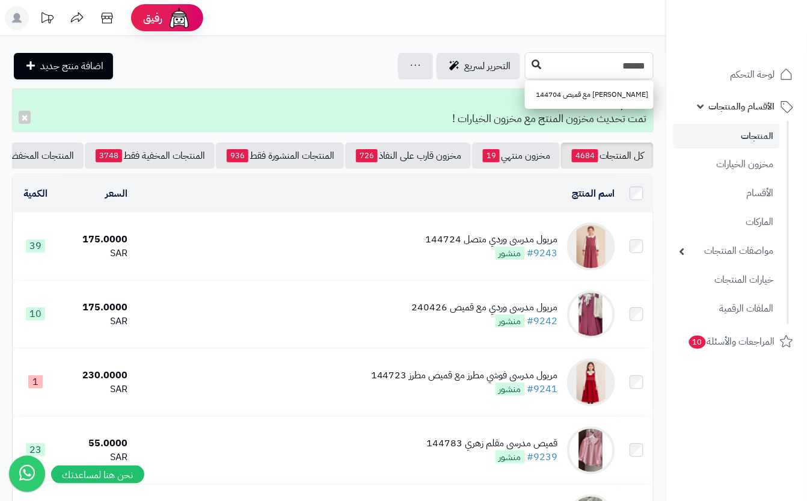
type input "******"
click at [532, 63] on icon at bounding box center [537, 65] width 10 height 10
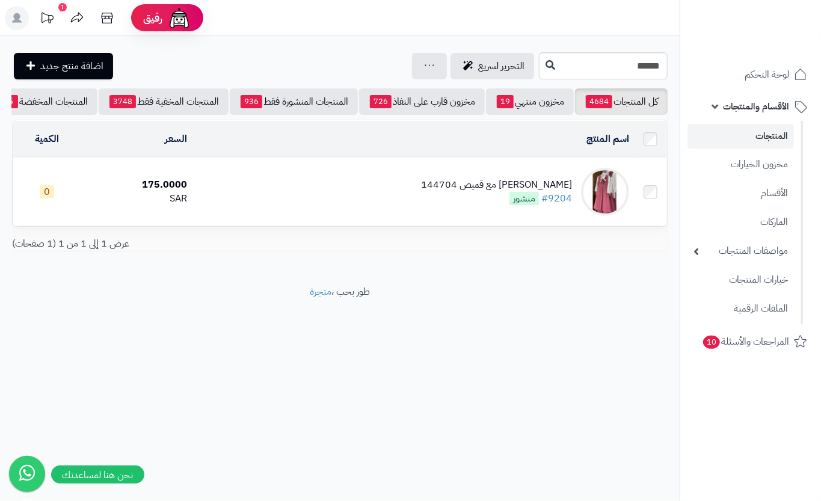
click at [316, 206] on td "مريول مدرسي وردي مع قميص 144704 #9204 منشور" at bounding box center [413, 191] width 442 height 67
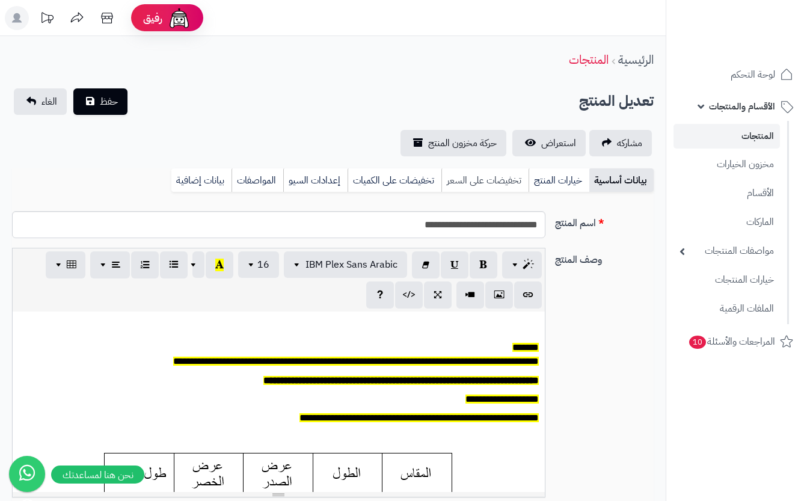
click at [565, 179] on link "خيارات المنتج" at bounding box center [559, 180] width 61 height 24
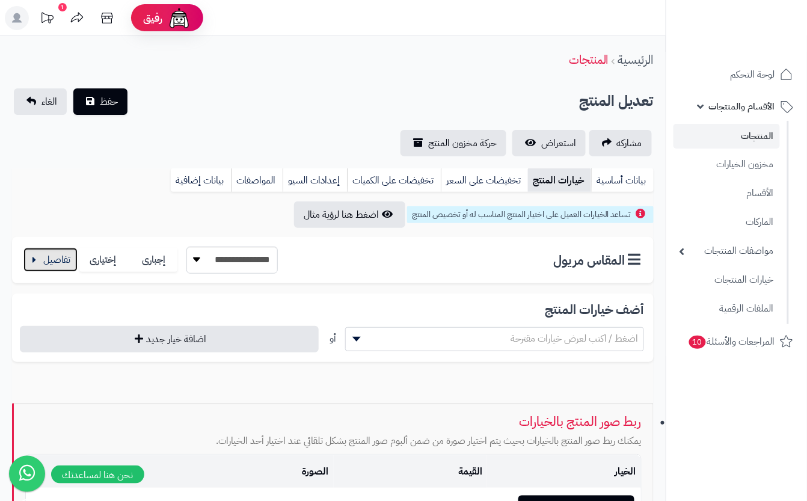
click at [54, 259] on button "button" at bounding box center [50, 260] width 54 height 24
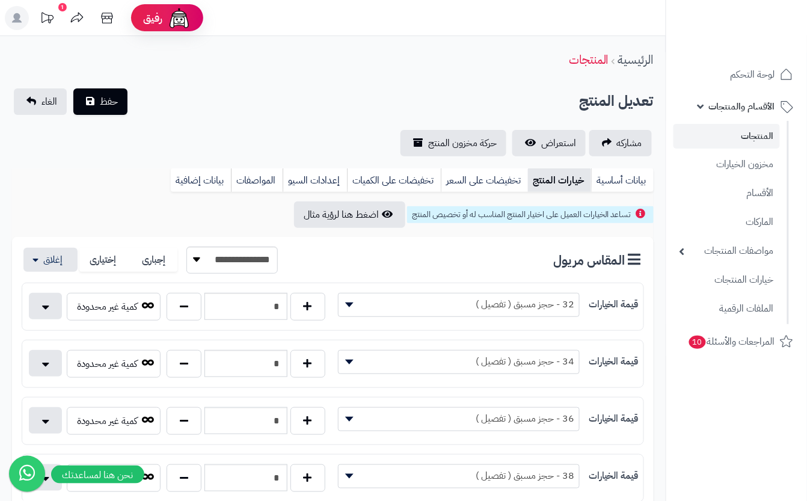
click at [64, 102] on link "الغاء" at bounding box center [40, 101] width 53 height 26
